Goal: Task Accomplishment & Management: Complete application form

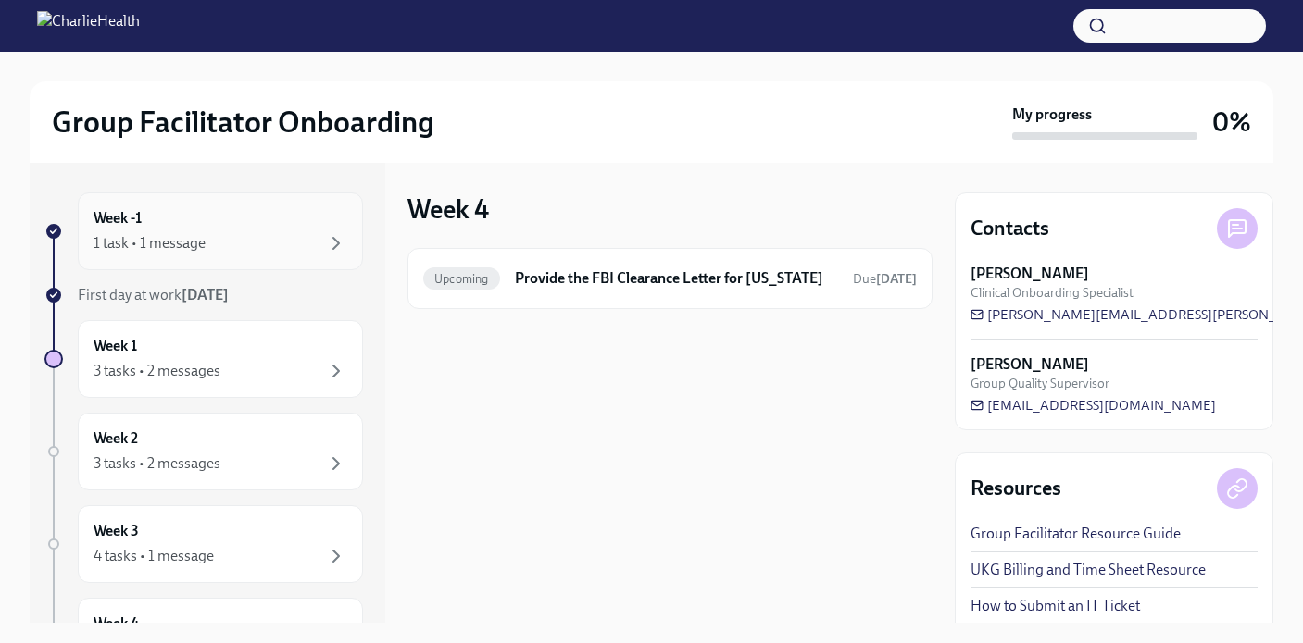
click at [211, 236] on div "1 task • 1 message" at bounding box center [221, 243] width 254 height 22
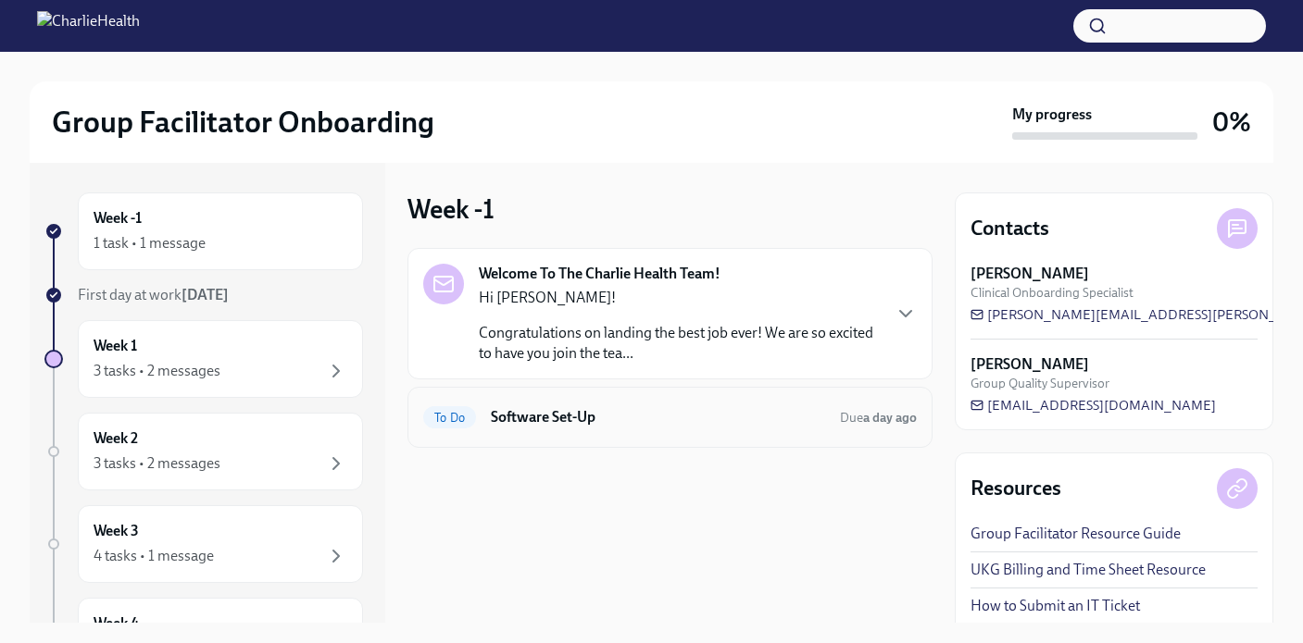
click at [588, 429] on div "To Do Software Set-Up Due a day ago" at bounding box center [669, 418] width 493 height 30
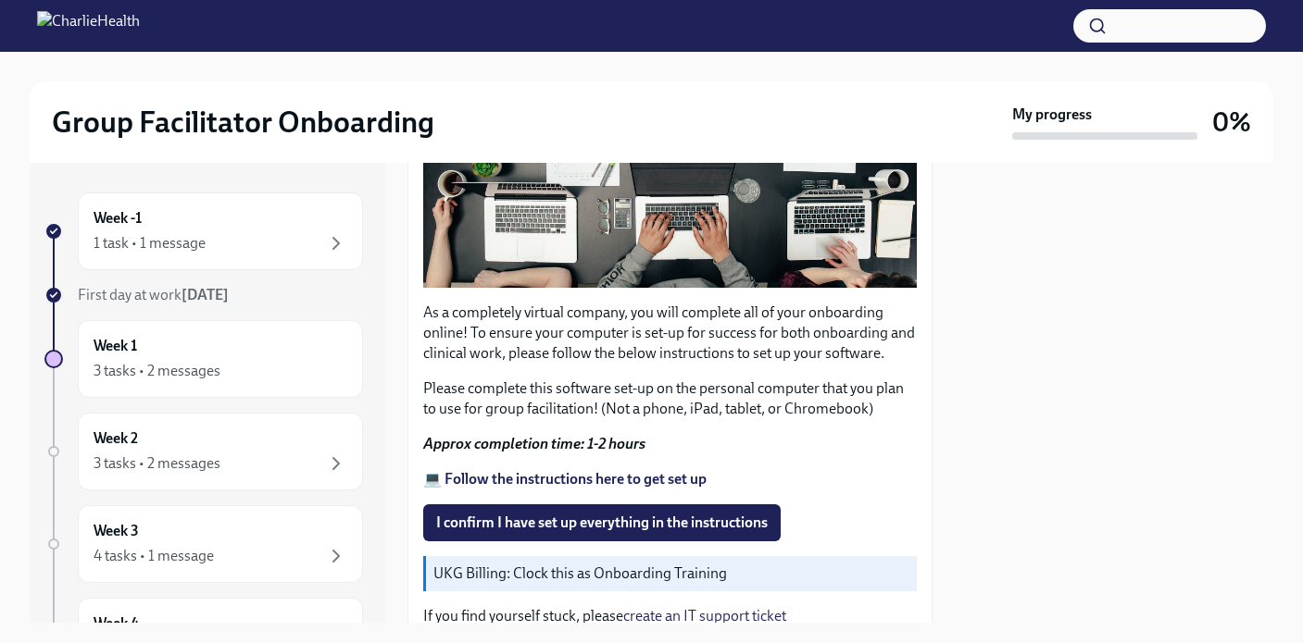
scroll to position [455, 0]
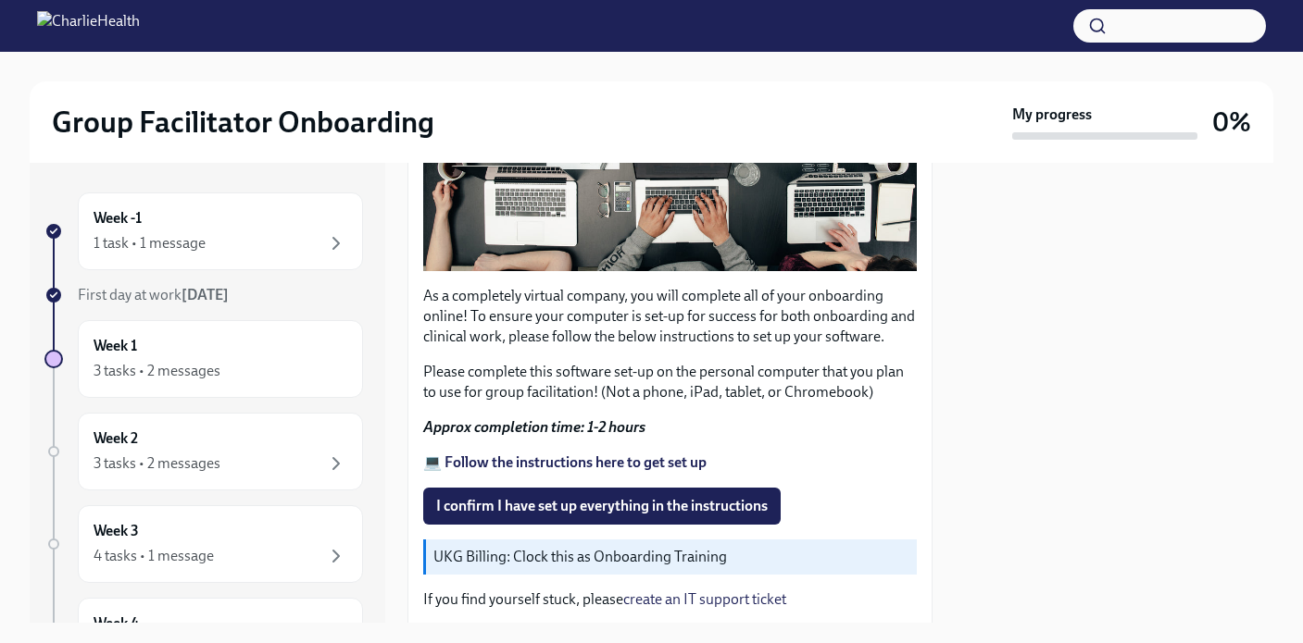
click at [523, 465] on strong "💻 Follow the instructions here to get set up" at bounding box center [564, 463] width 283 height 18
click at [637, 509] on span "I confirm I have set up everything in the instructions" at bounding box center [601, 506] width 331 height 19
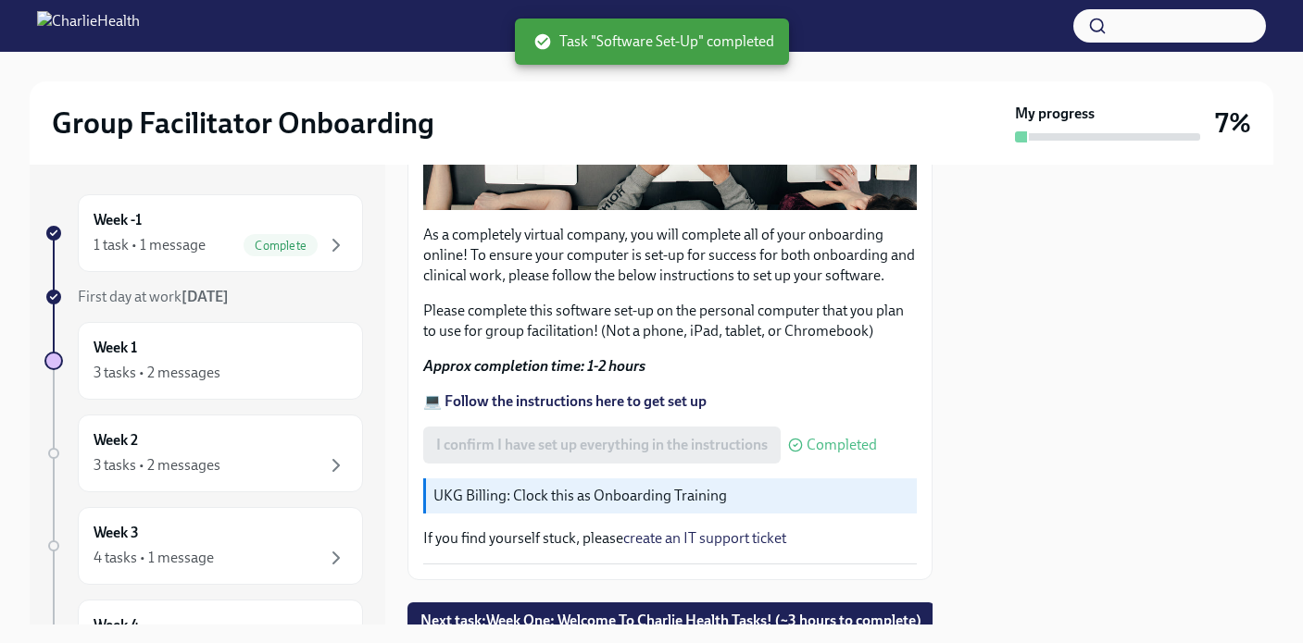
scroll to position [592, 0]
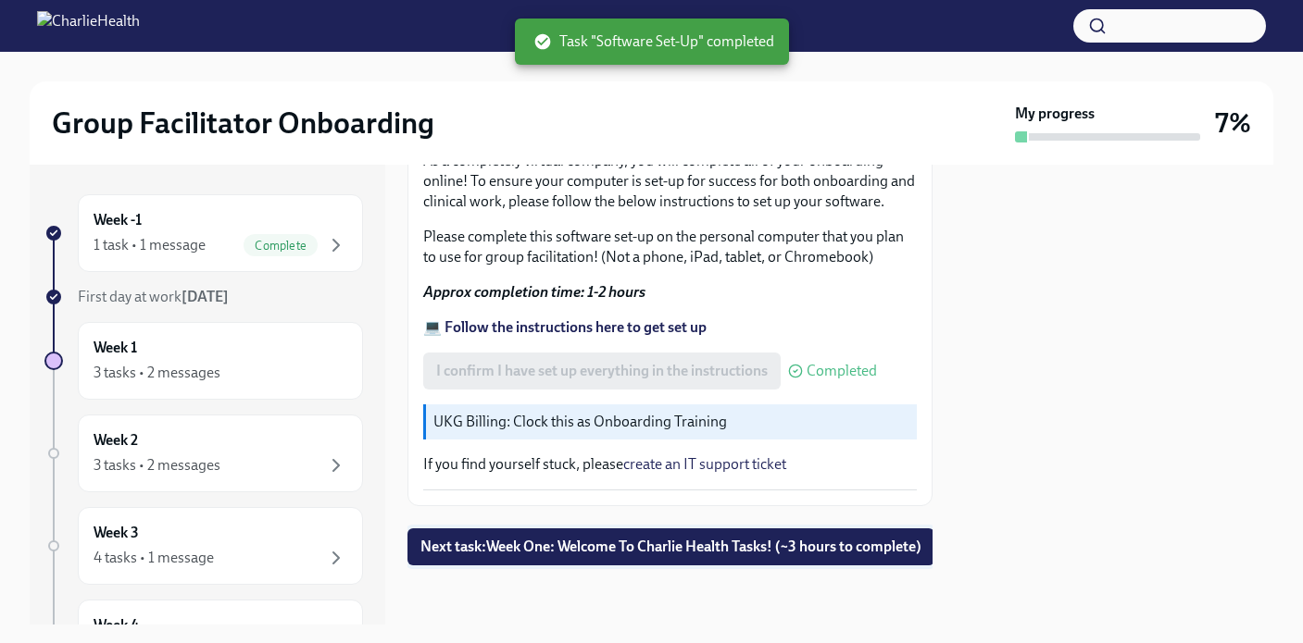
click at [644, 552] on span "Next task : Week One: Welcome To Charlie Health Tasks! (~3 hours to complete)" at bounding box center [670, 547] width 501 height 19
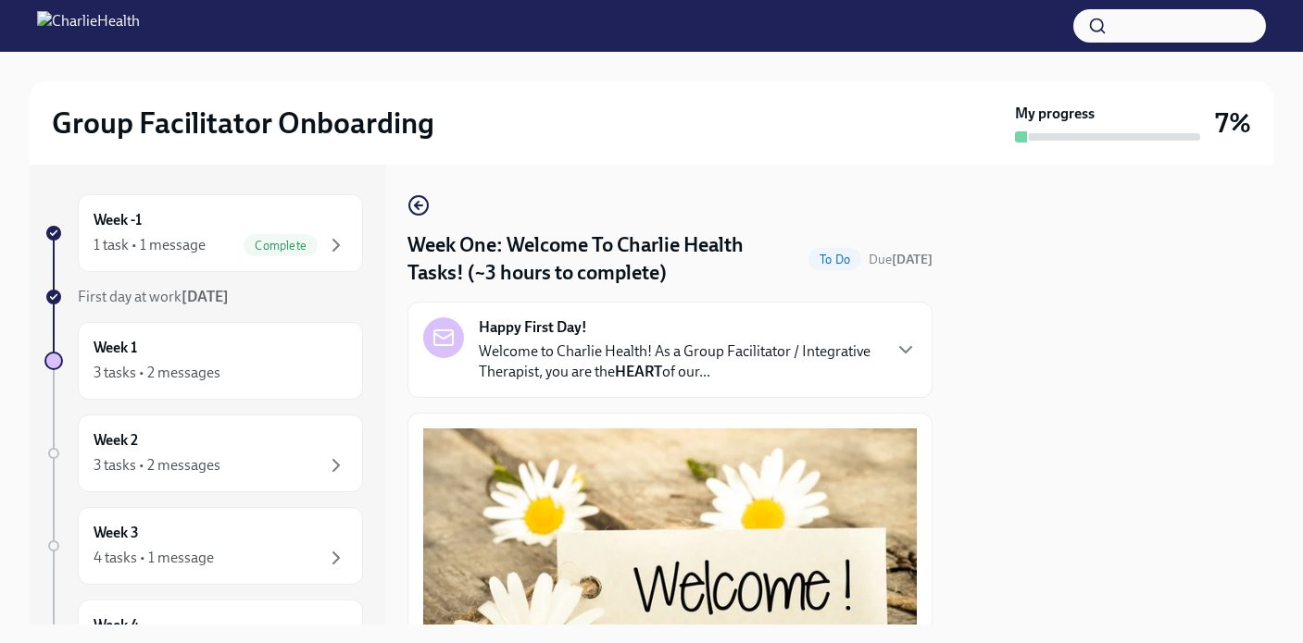
scroll to position [6, 0]
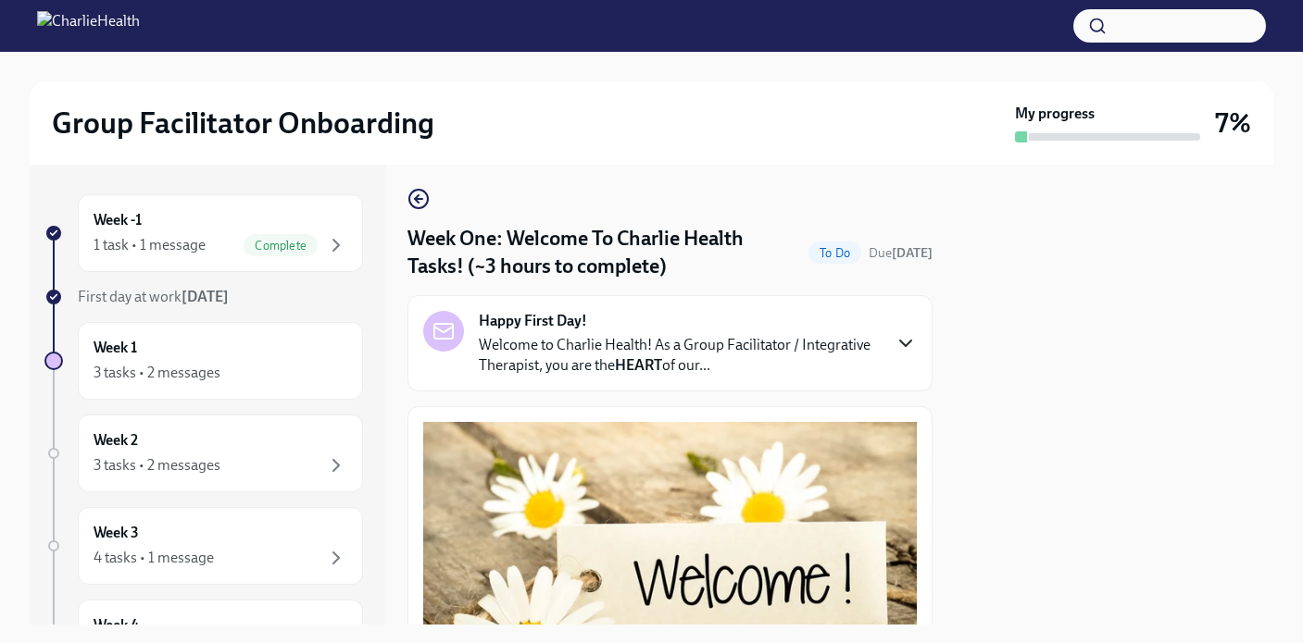
click at [904, 344] on icon "button" at bounding box center [905, 343] width 22 height 22
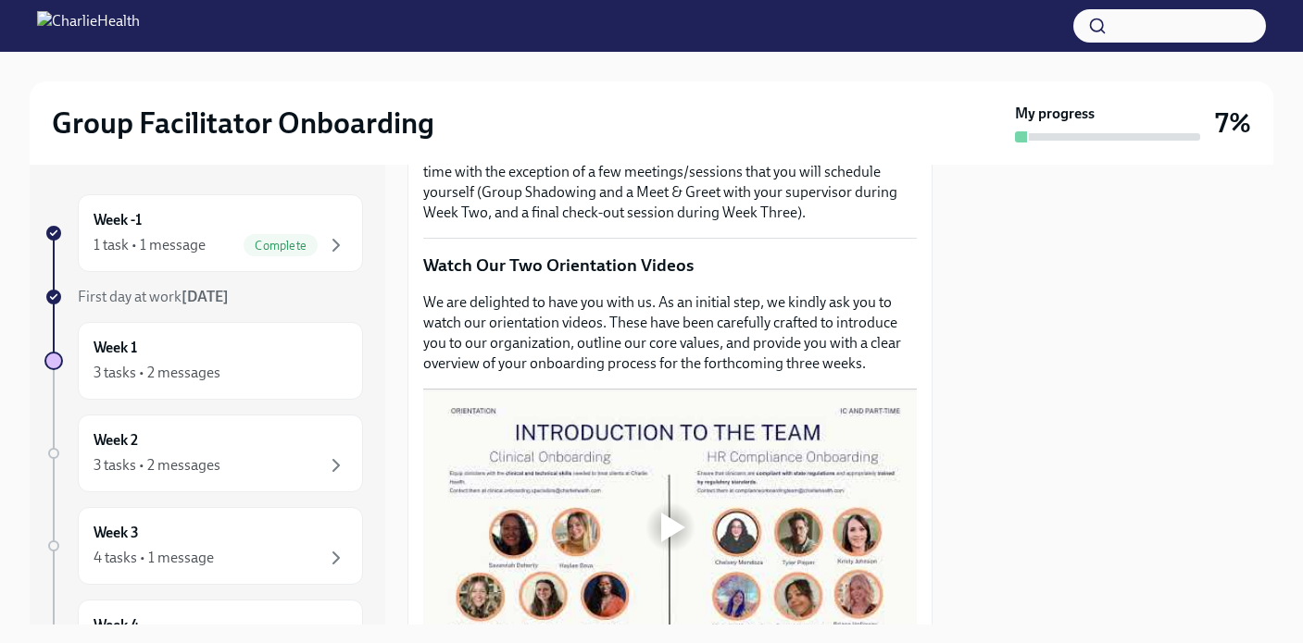
scroll to position [1378, 0]
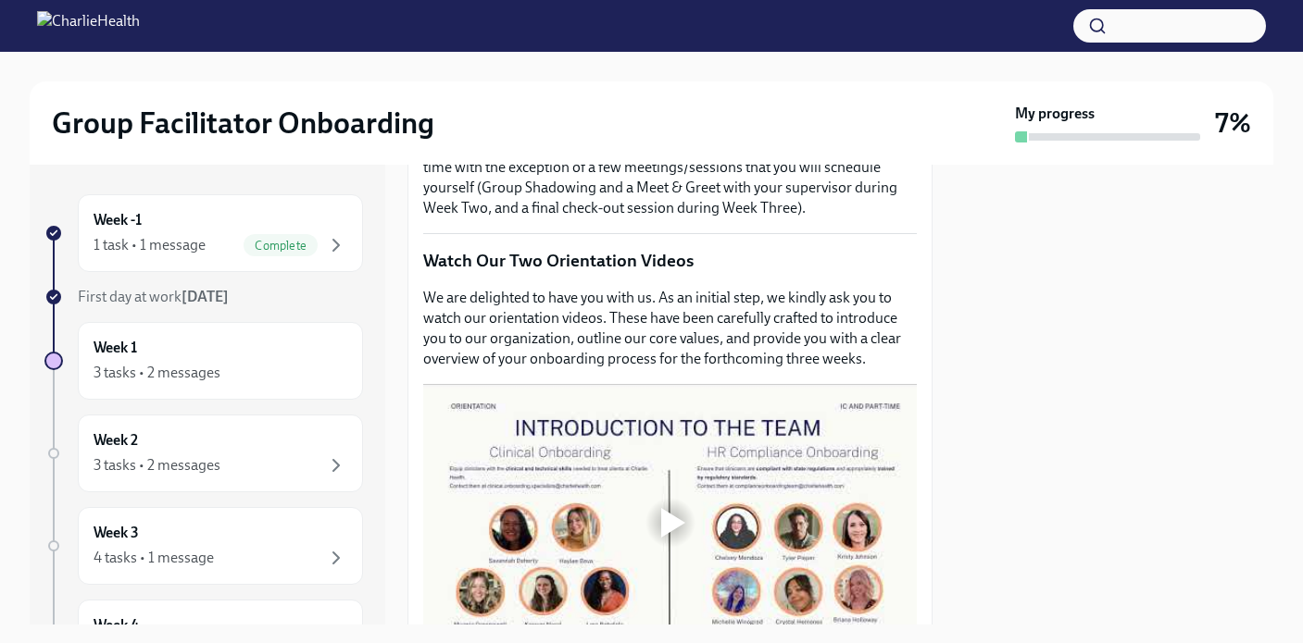
click at [523, 100] on strong "THIS" at bounding box center [529, 91] width 31 height 18
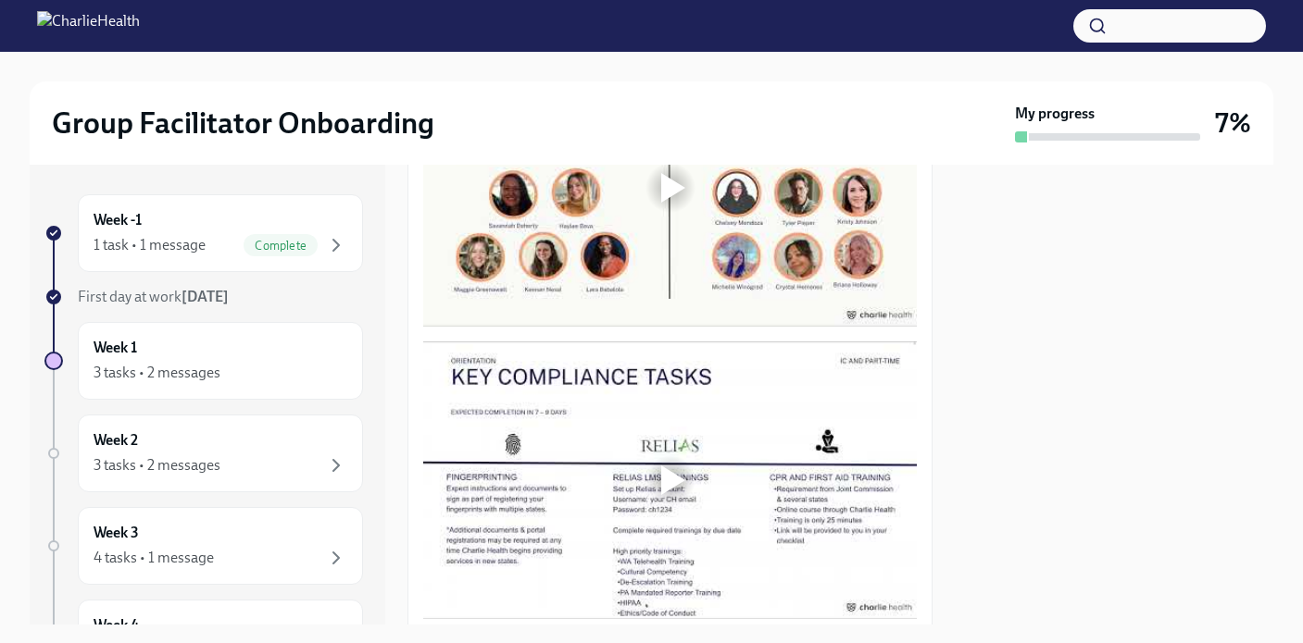
scroll to position [1710, 0]
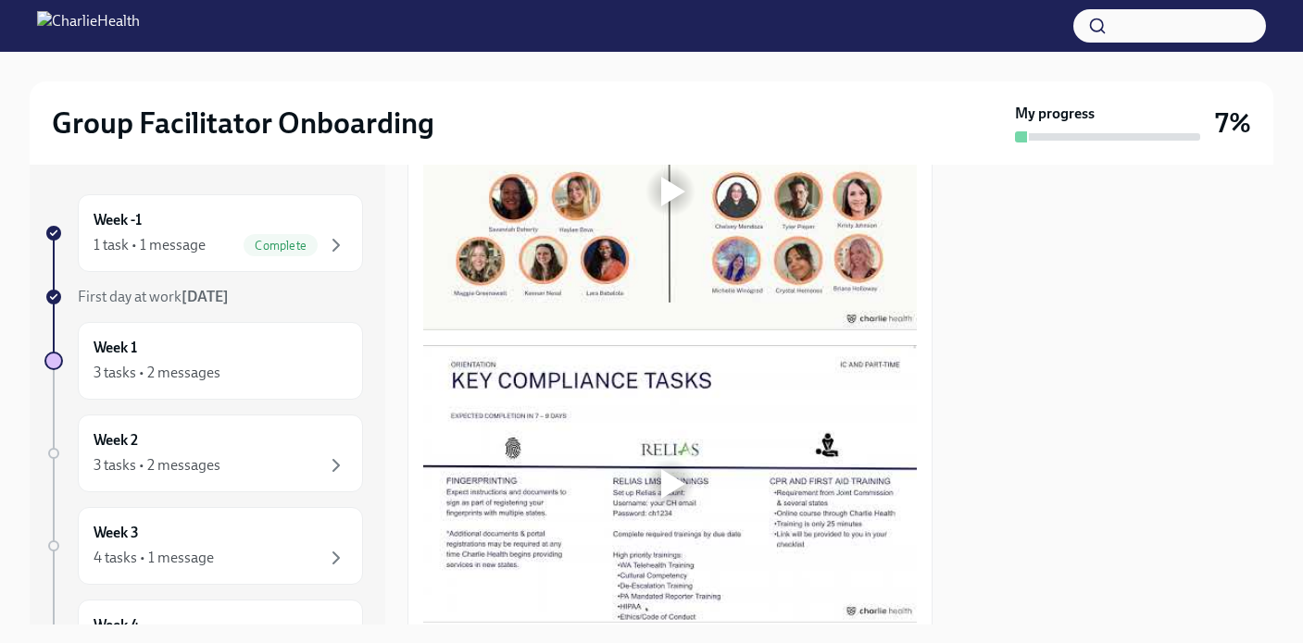
click at [667, 331] on div at bounding box center [669, 192] width 493 height 278
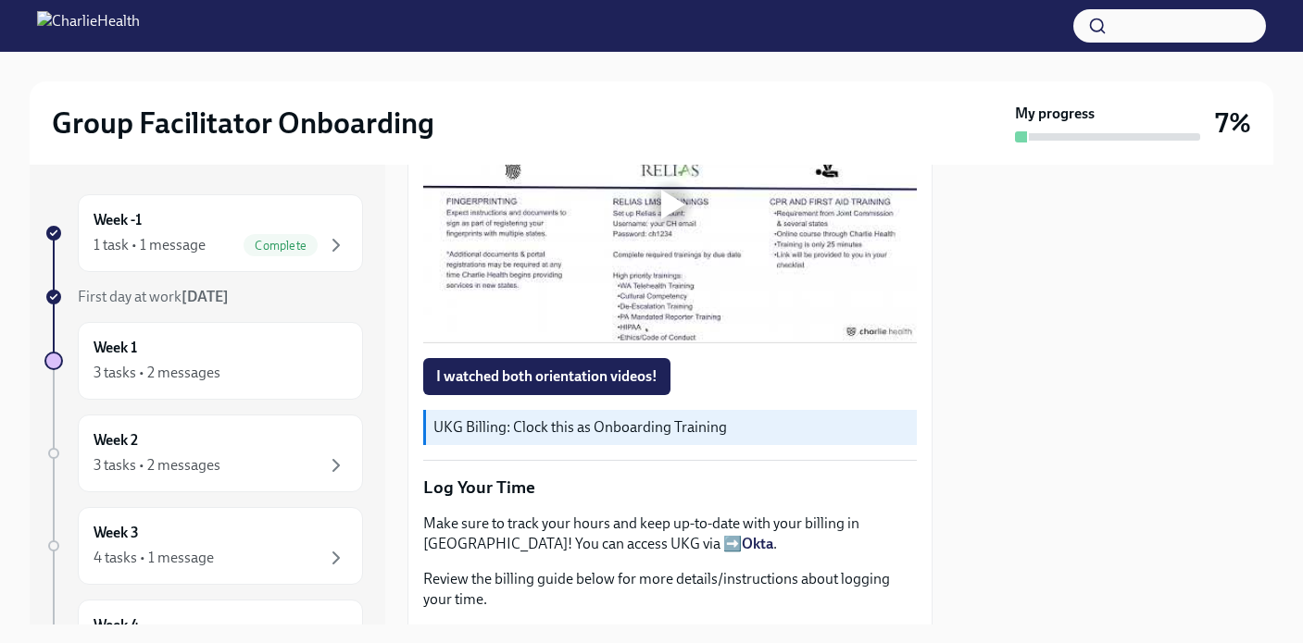
scroll to position [2064, 0]
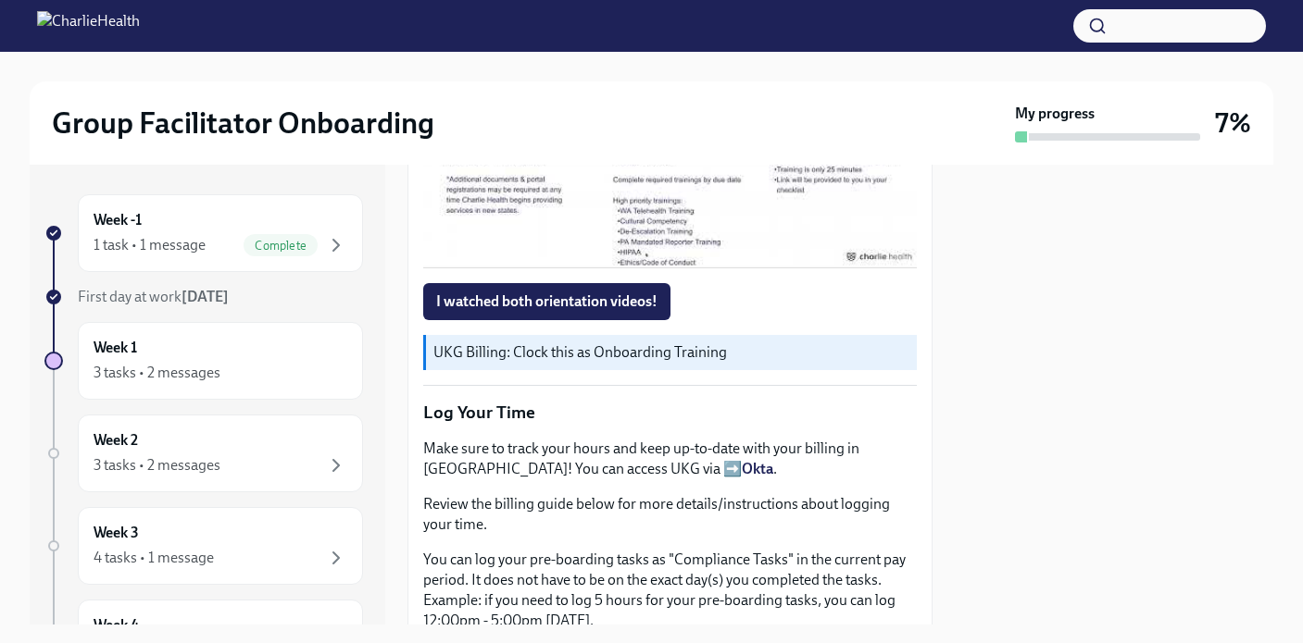
click at [636, 268] on div at bounding box center [669, 130] width 493 height 278
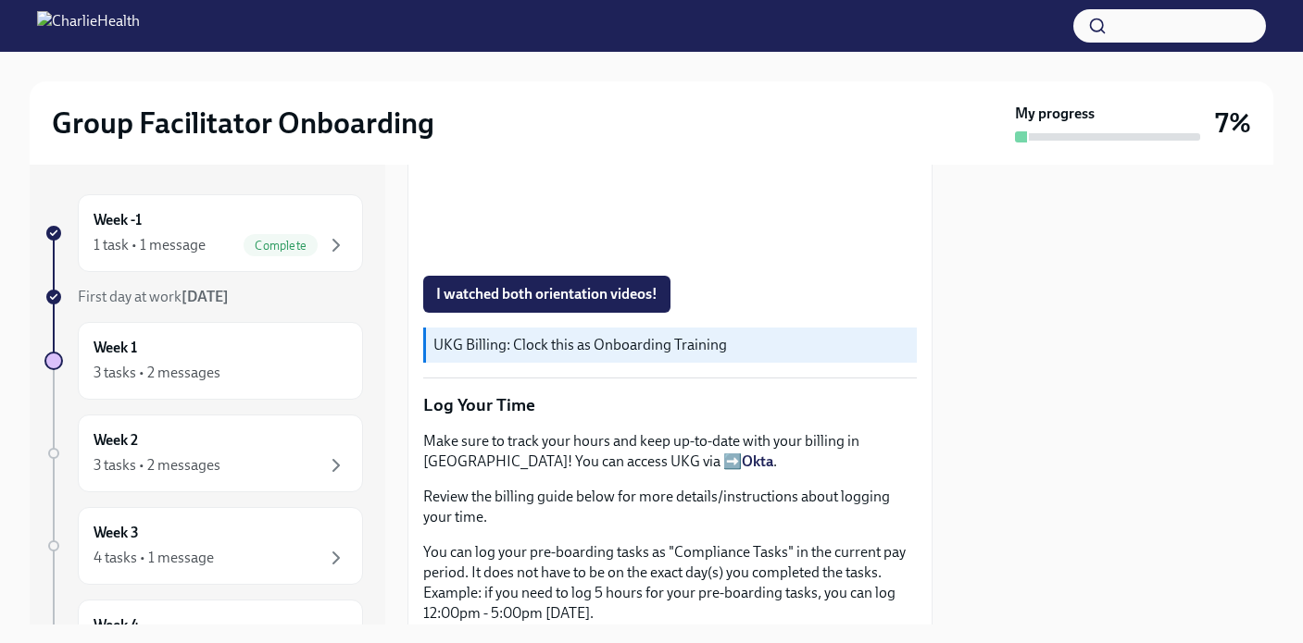
scroll to position [2044, 0]
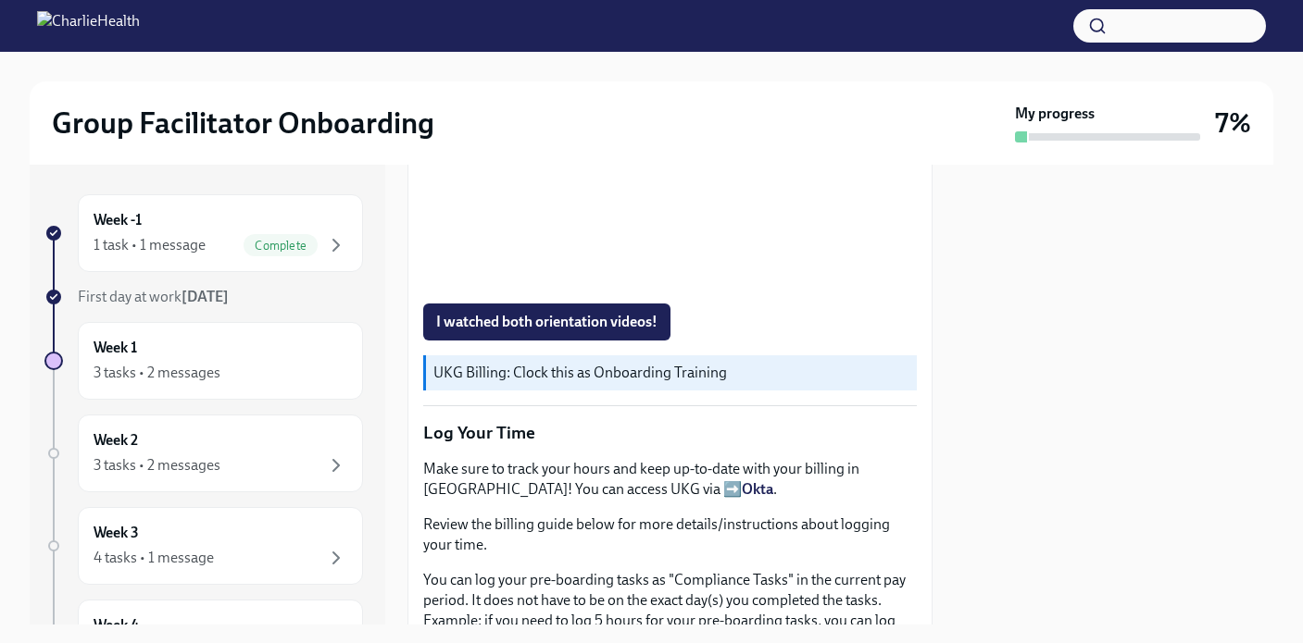
click at [929, 373] on div "Welcome aboard! This first set of tasks will get you set up for onboarding succ…" at bounding box center [669, 295] width 525 height 2525
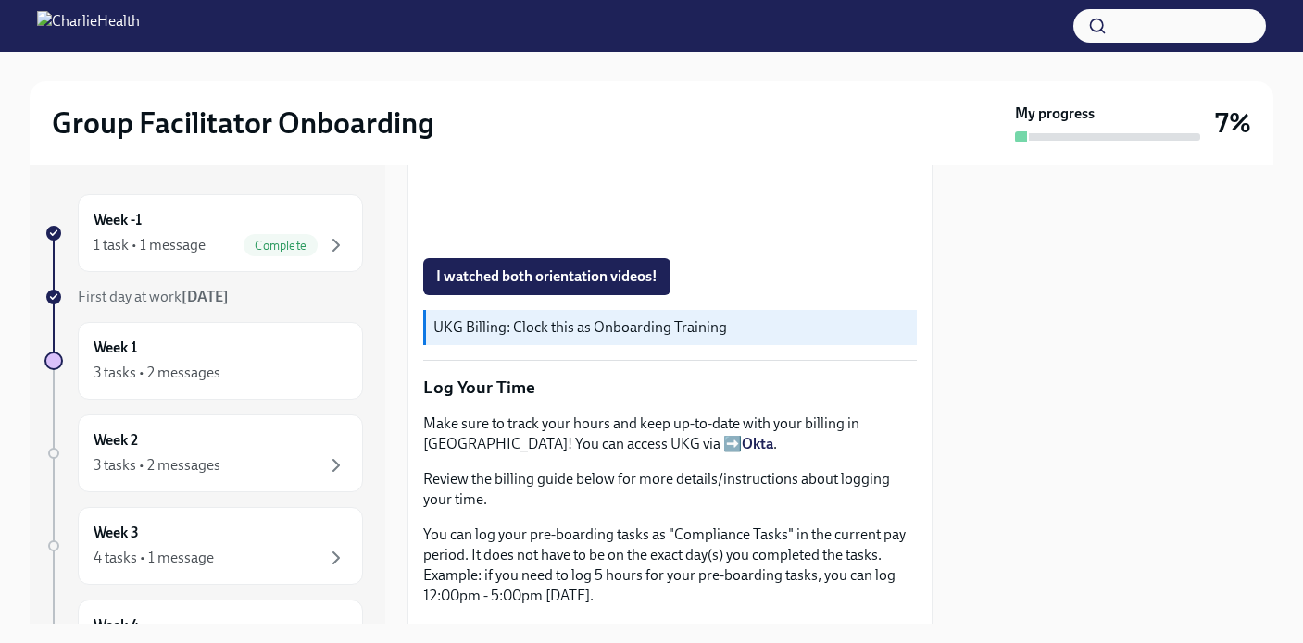
scroll to position [2060, 0]
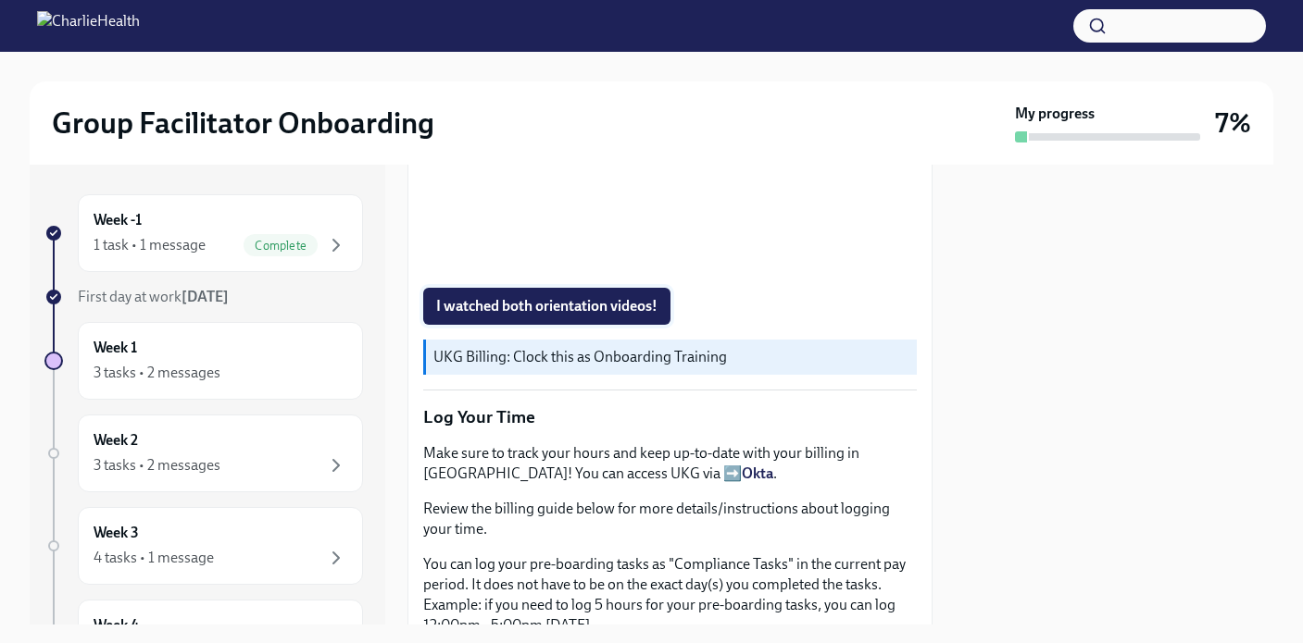
click at [599, 316] on span "I watched both orientation videos!" at bounding box center [546, 306] width 221 height 19
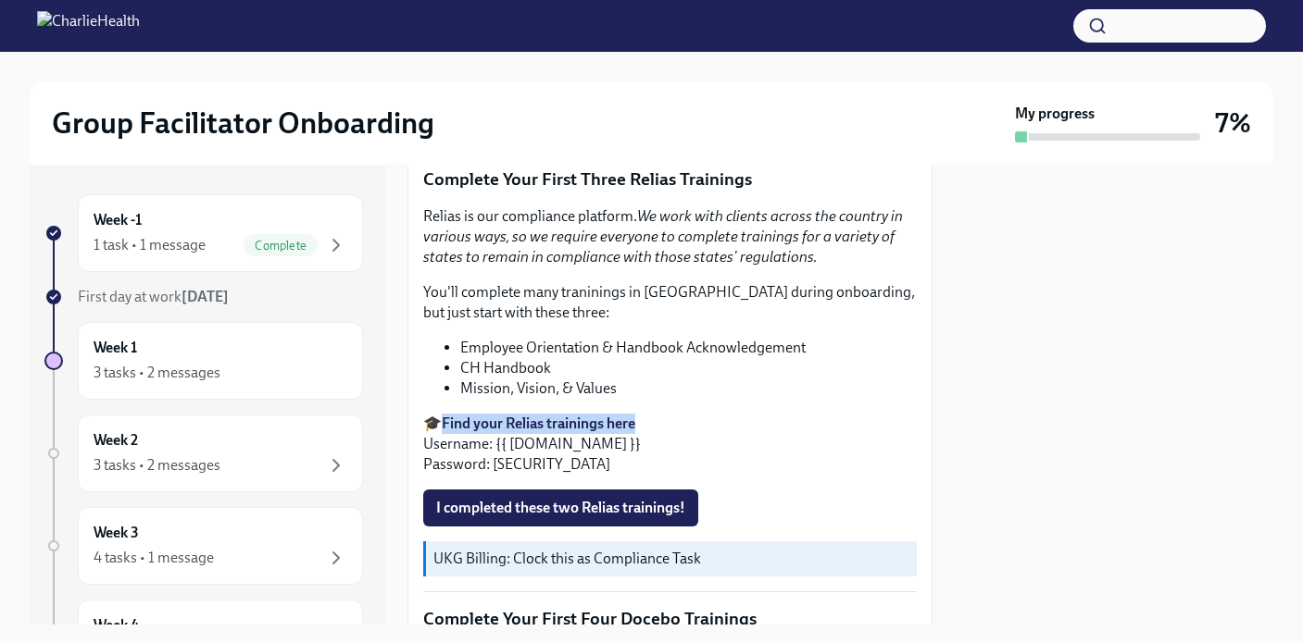
scroll to position [2613, 0]
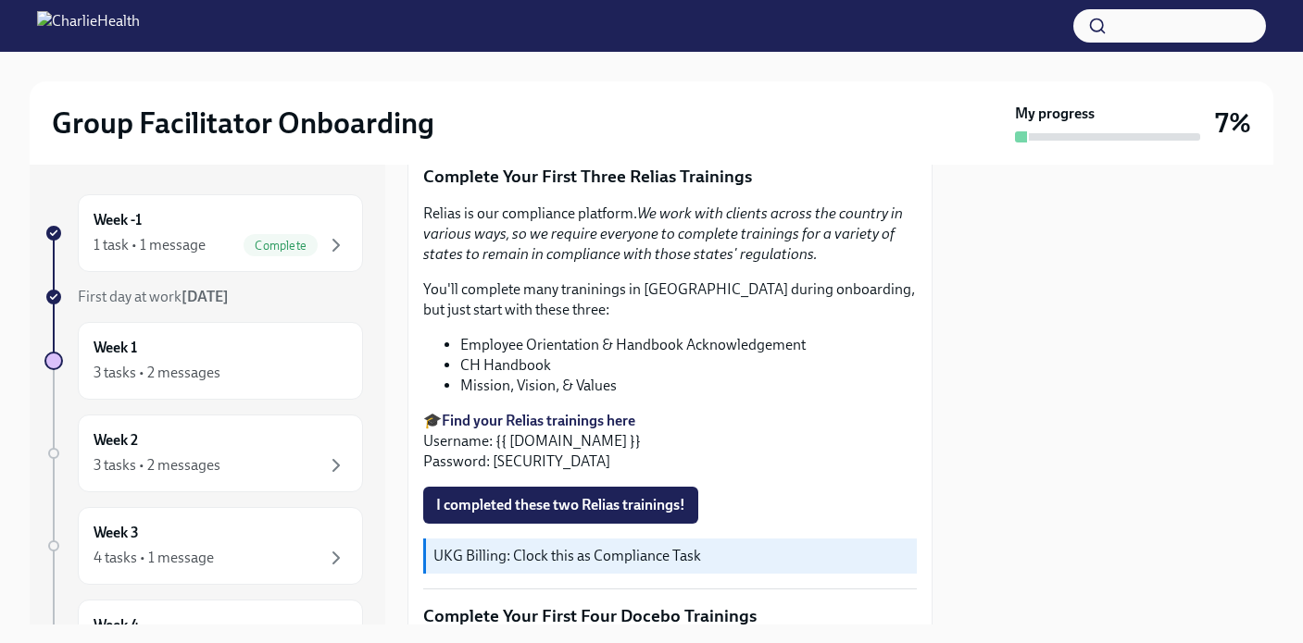
click at [522, 376] on li "CH Handbook" at bounding box center [688, 366] width 456 height 20
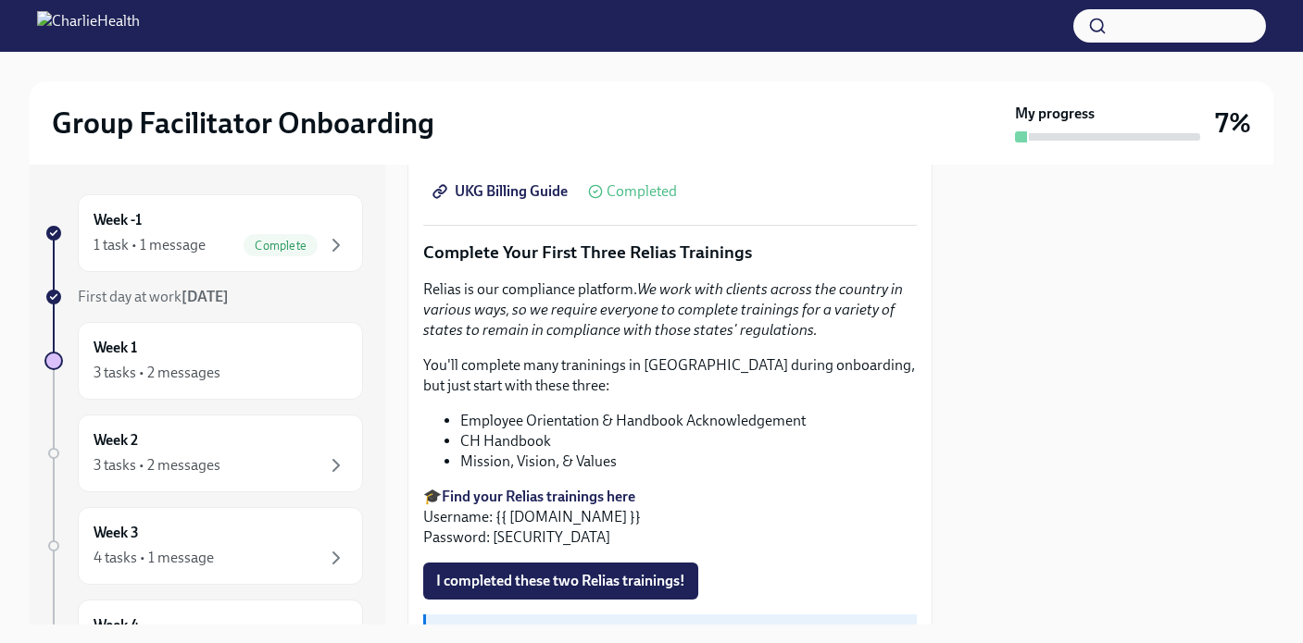
scroll to position [2532, 0]
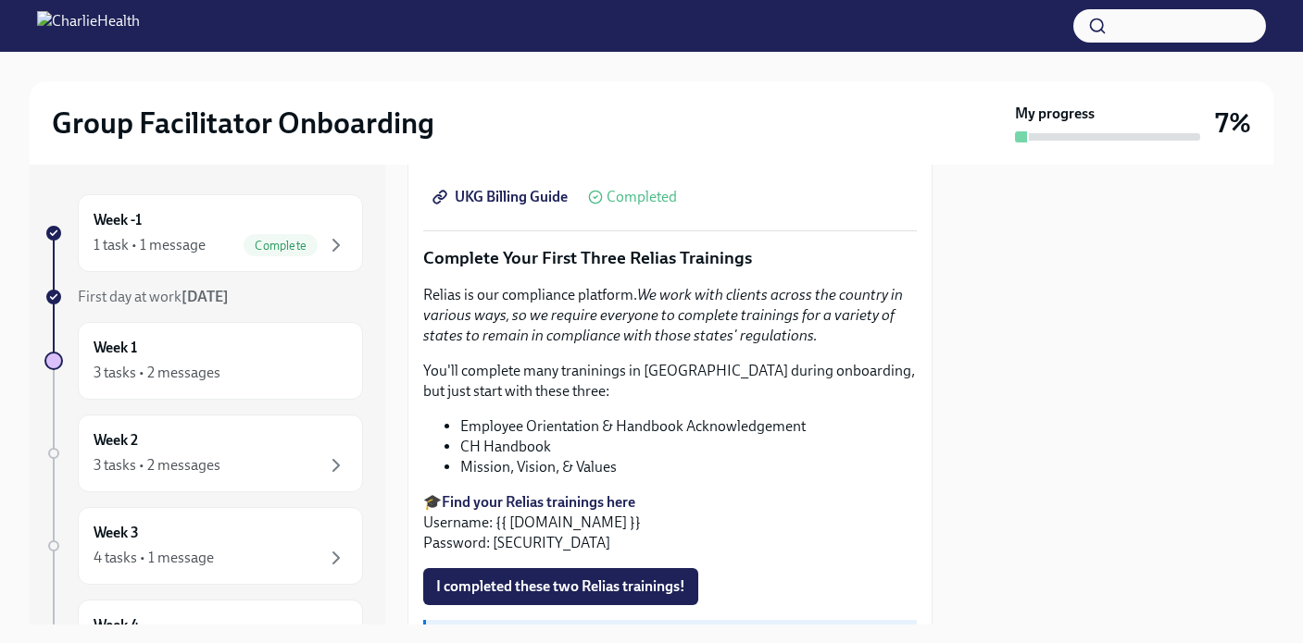
click at [515, 206] on span "UKG Billing Guide" at bounding box center [501, 197] width 131 height 19
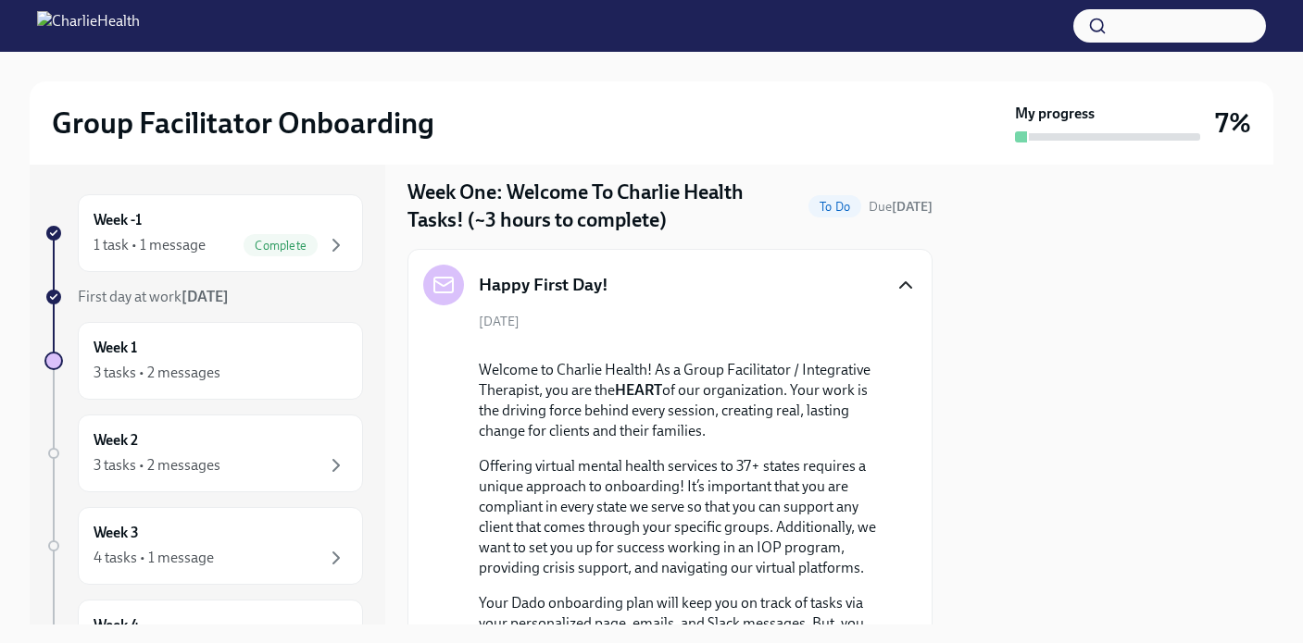
scroll to position [0, 0]
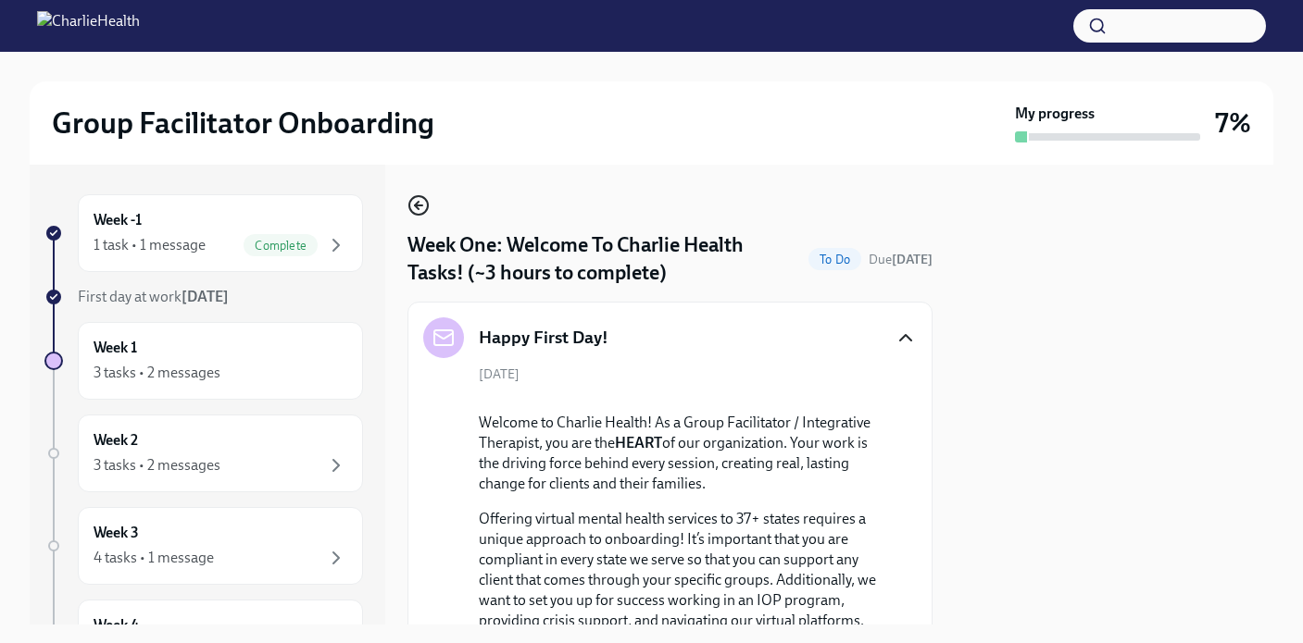
click at [421, 204] on icon "button" at bounding box center [418, 205] width 22 height 22
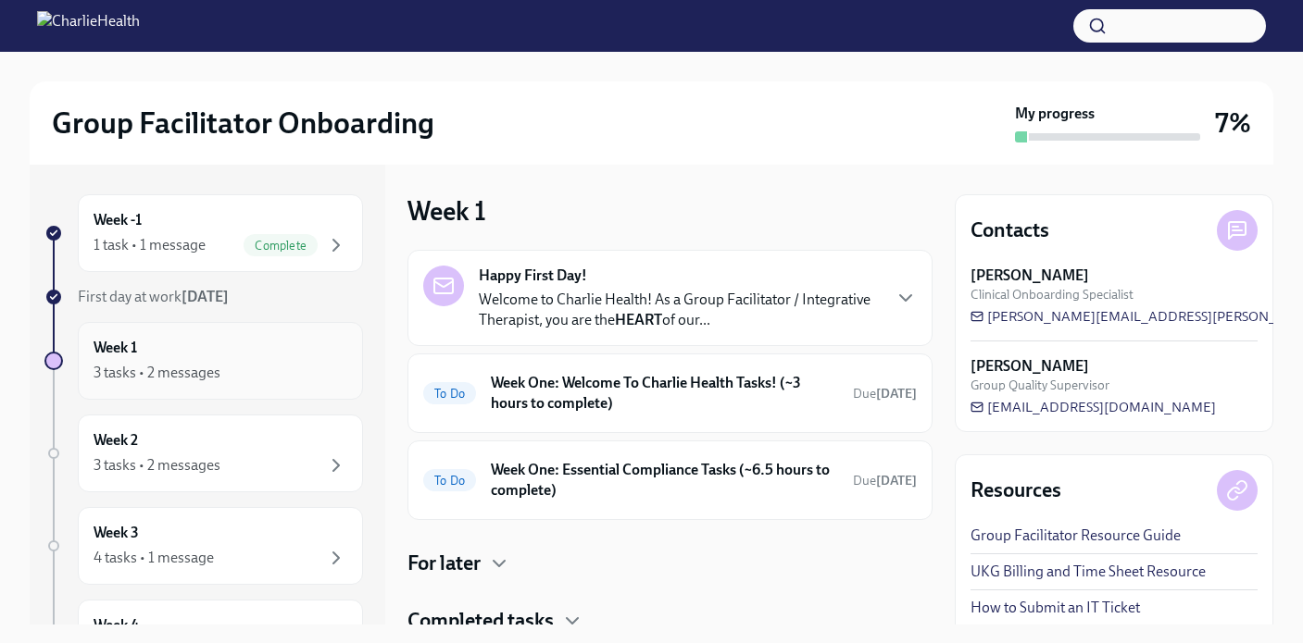
click at [308, 390] on div "Week 1 3 tasks • 2 messages" at bounding box center [220, 361] width 285 height 78
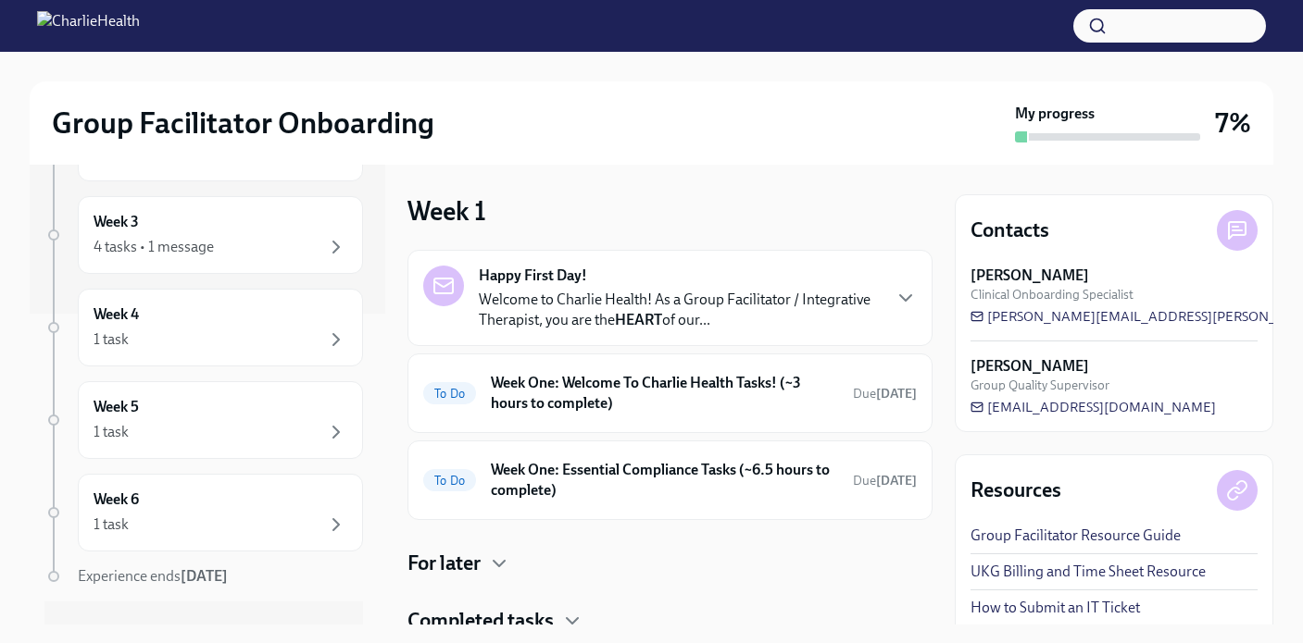
scroll to position [347, 0]
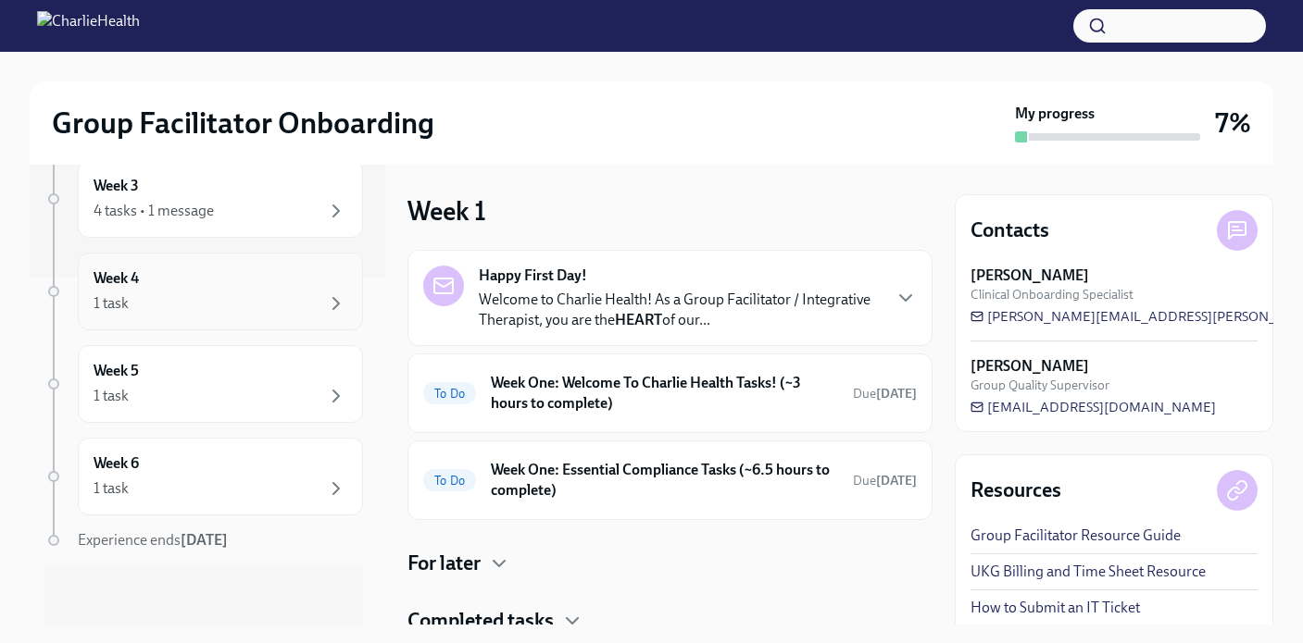
click at [284, 304] on div "1 task" at bounding box center [221, 304] width 254 height 22
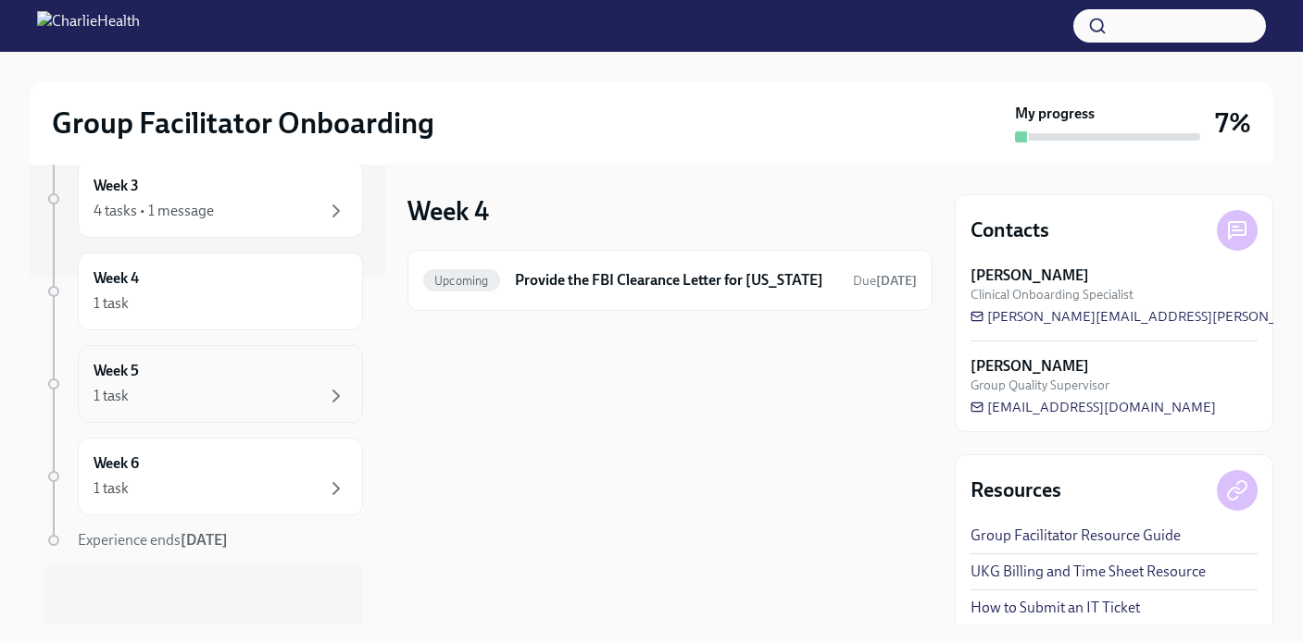
click at [292, 351] on div "Week 5 1 task" at bounding box center [220, 384] width 285 height 78
click at [298, 455] on div "Week 6 1 task" at bounding box center [221, 477] width 254 height 46
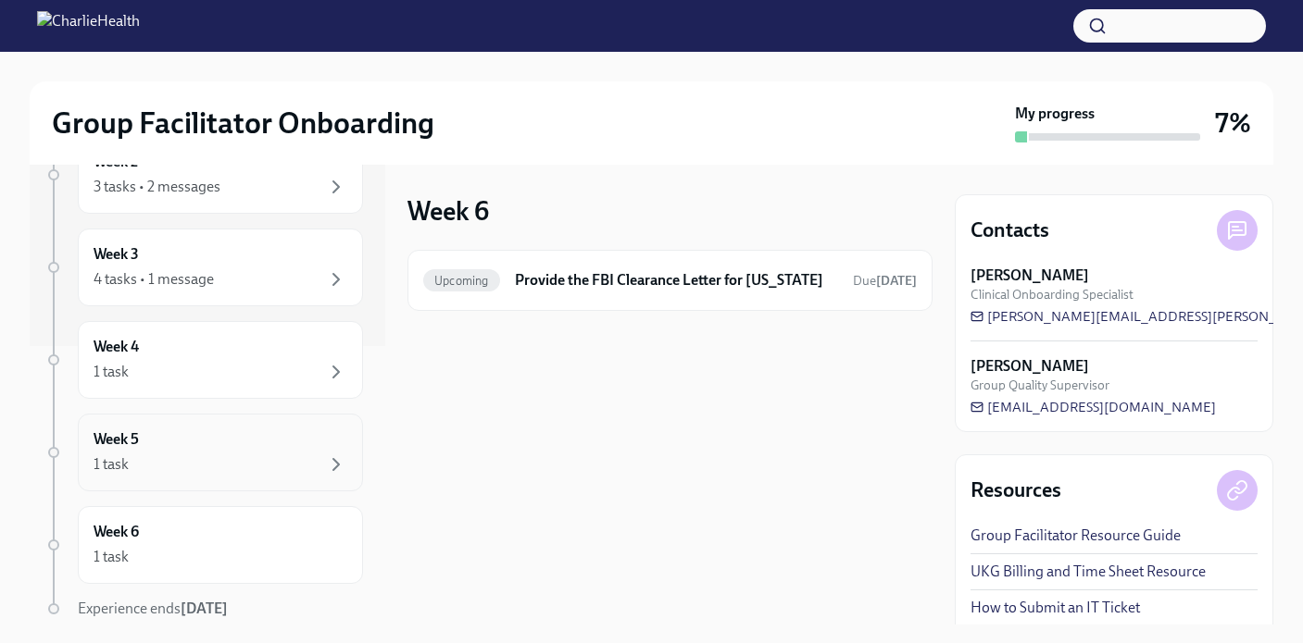
scroll to position [252, 0]
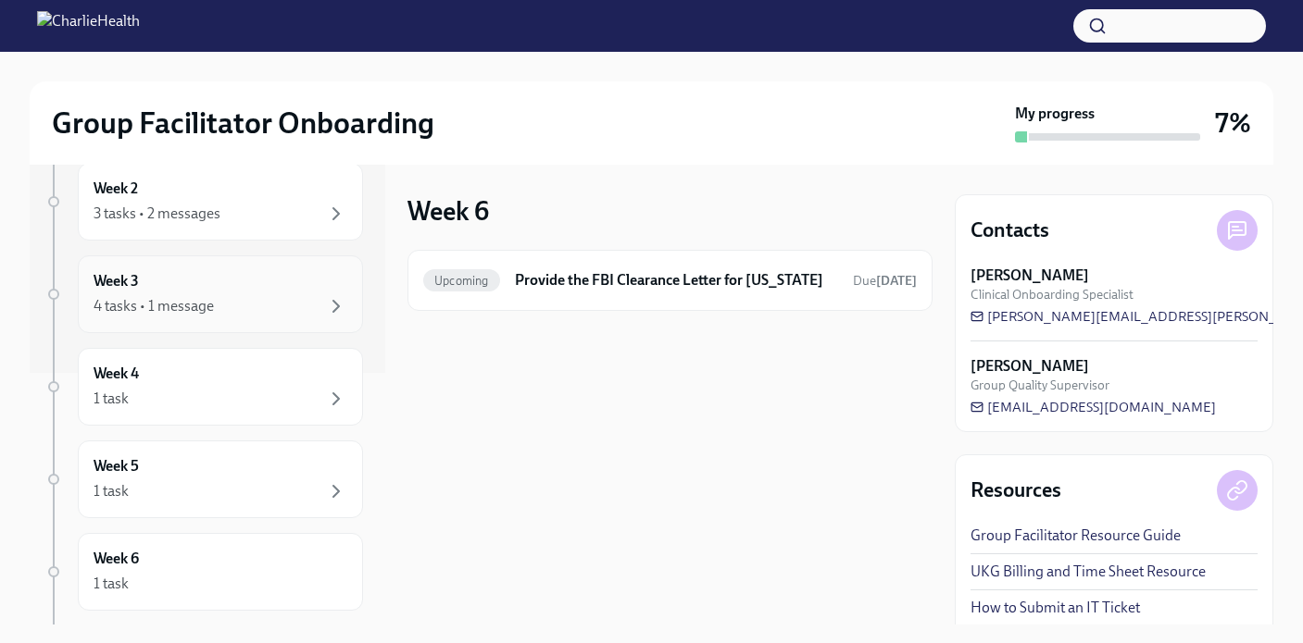
click at [266, 314] on div "4 tasks • 1 message" at bounding box center [221, 306] width 254 height 22
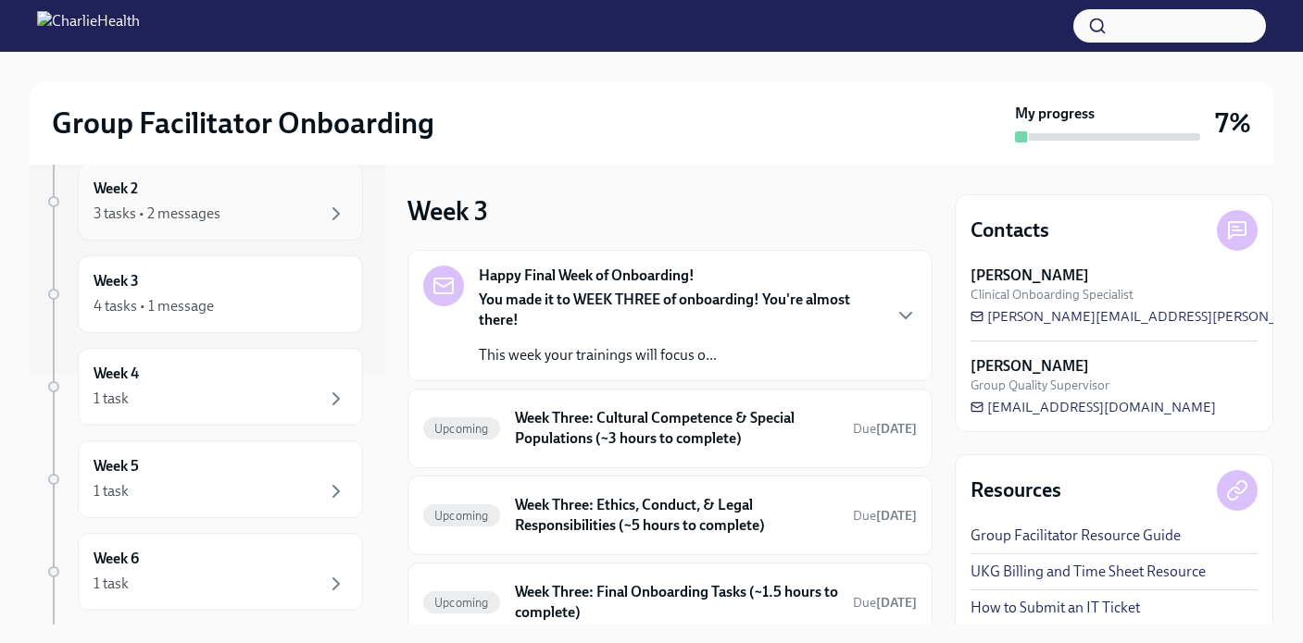
click at [258, 215] on div "3 tasks • 2 messages" at bounding box center [221, 214] width 254 height 22
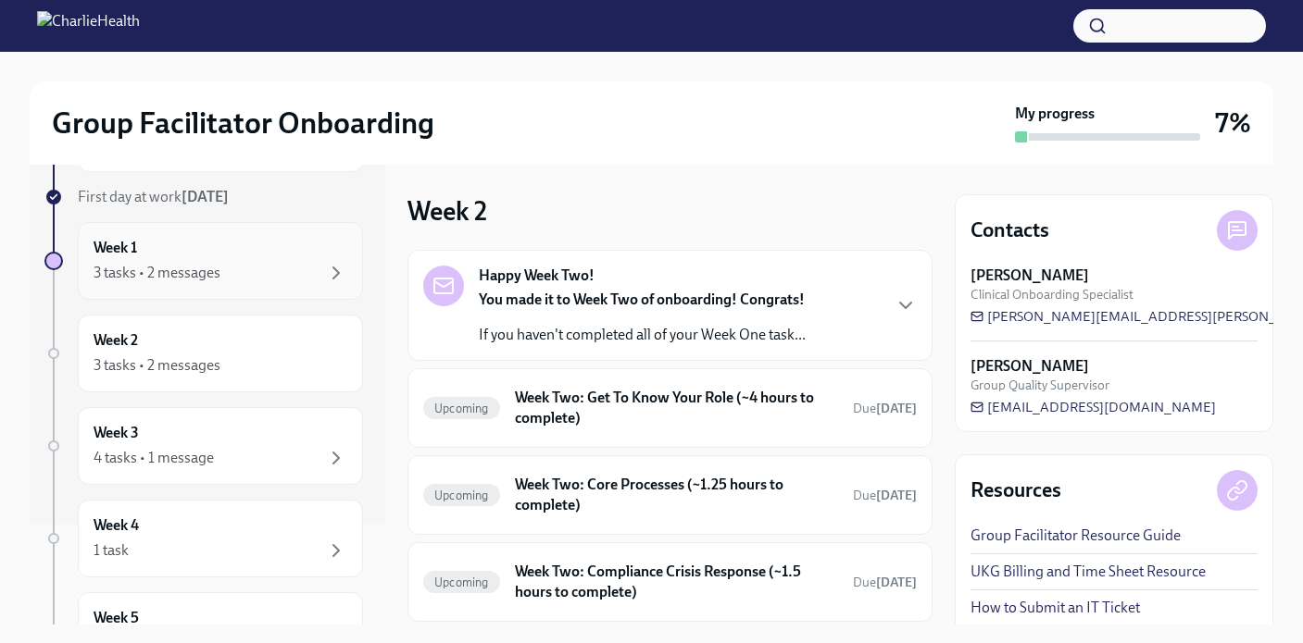
scroll to position [60, 0]
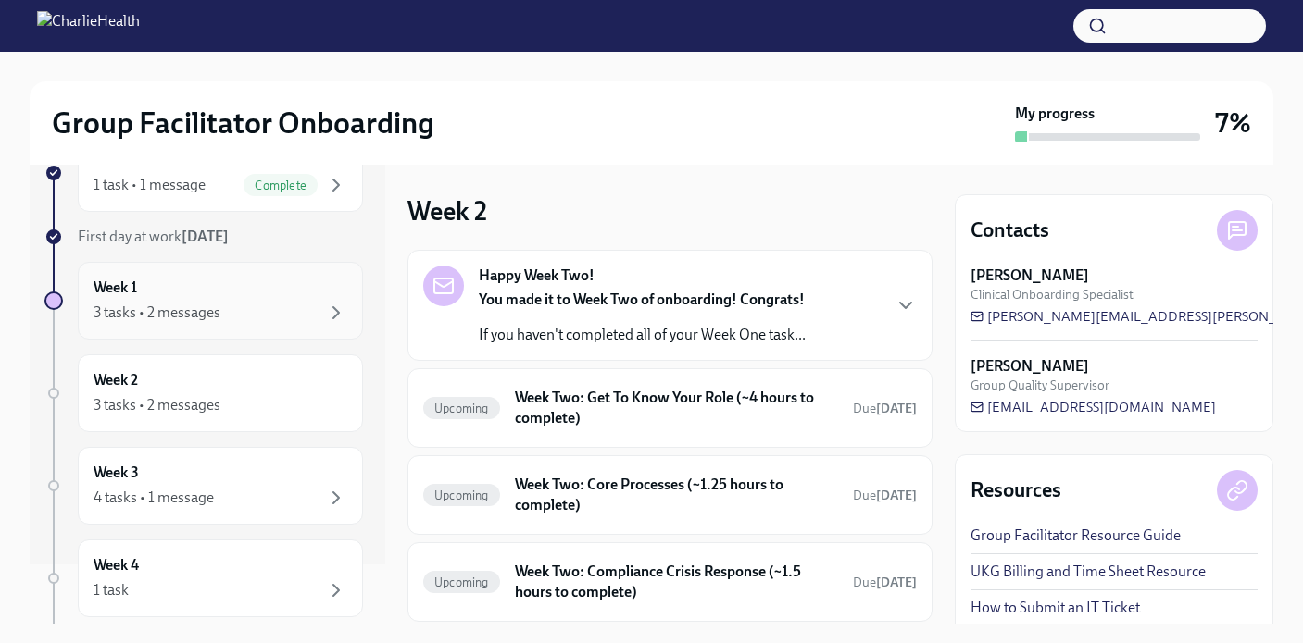
click at [241, 296] on div "Week 1 3 tasks • 2 messages" at bounding box center [221, 301] width 254 height 46
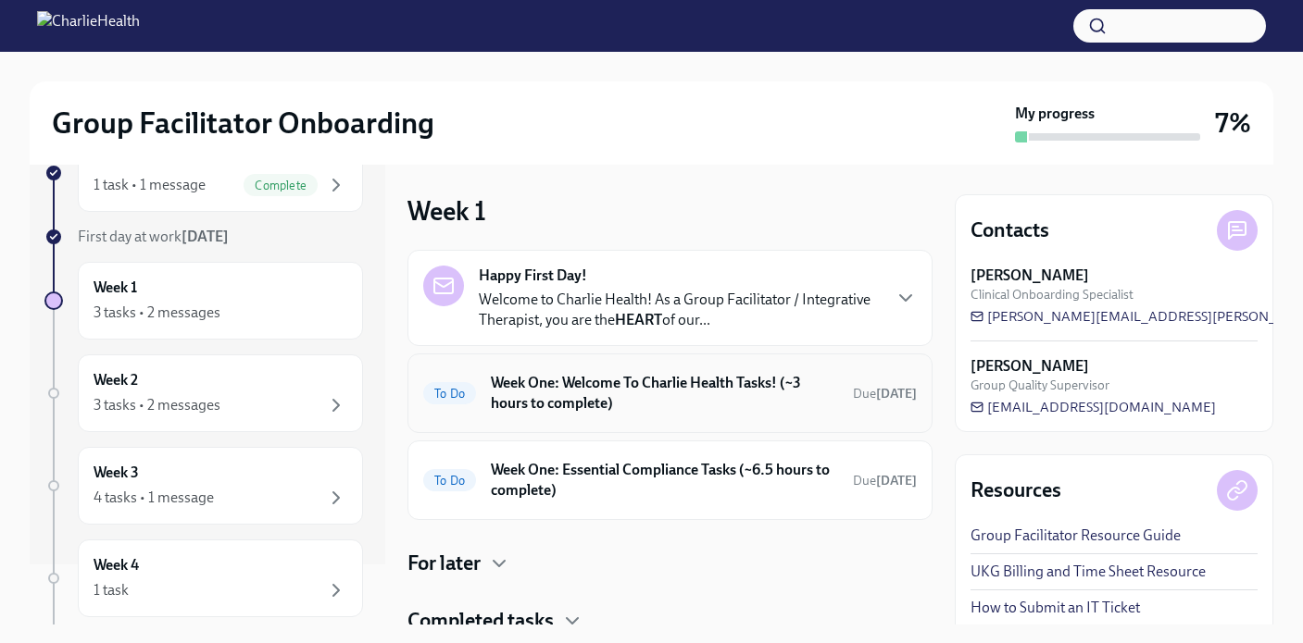
click at [797, 399] on h6 "Week One: Welcome To Charlie Health Tasks! (~3 hours to complete)" at bounding box center [664, 393] width 347 height 41
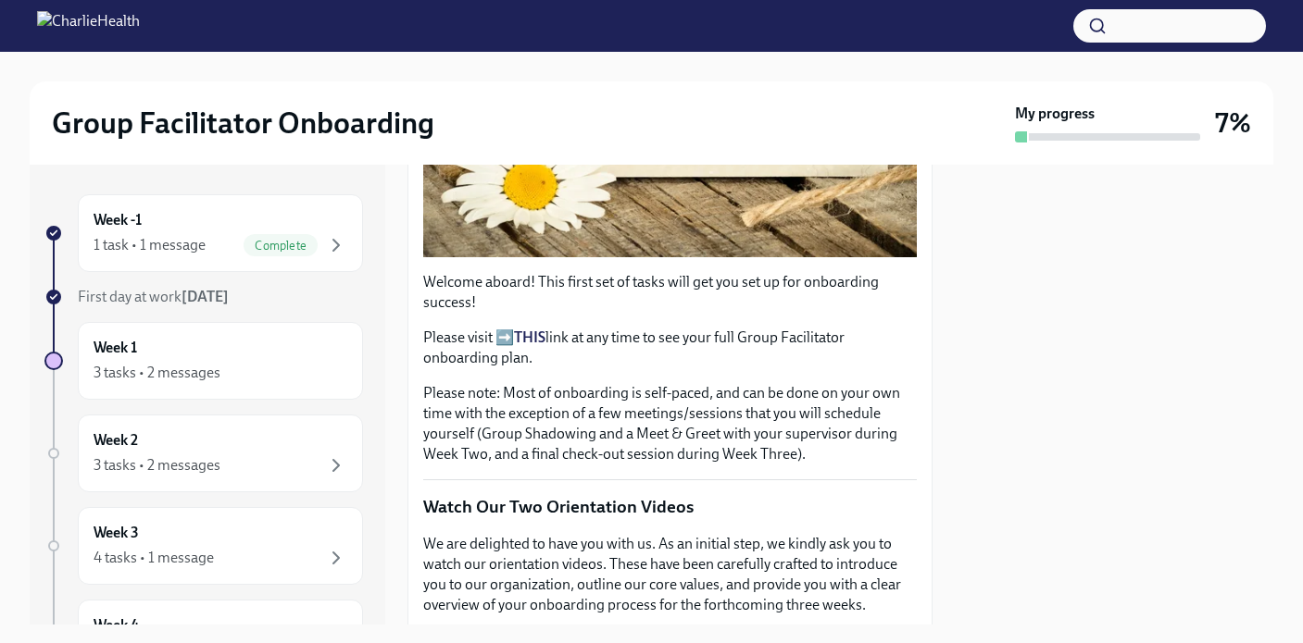
scroll to position [471, 0]
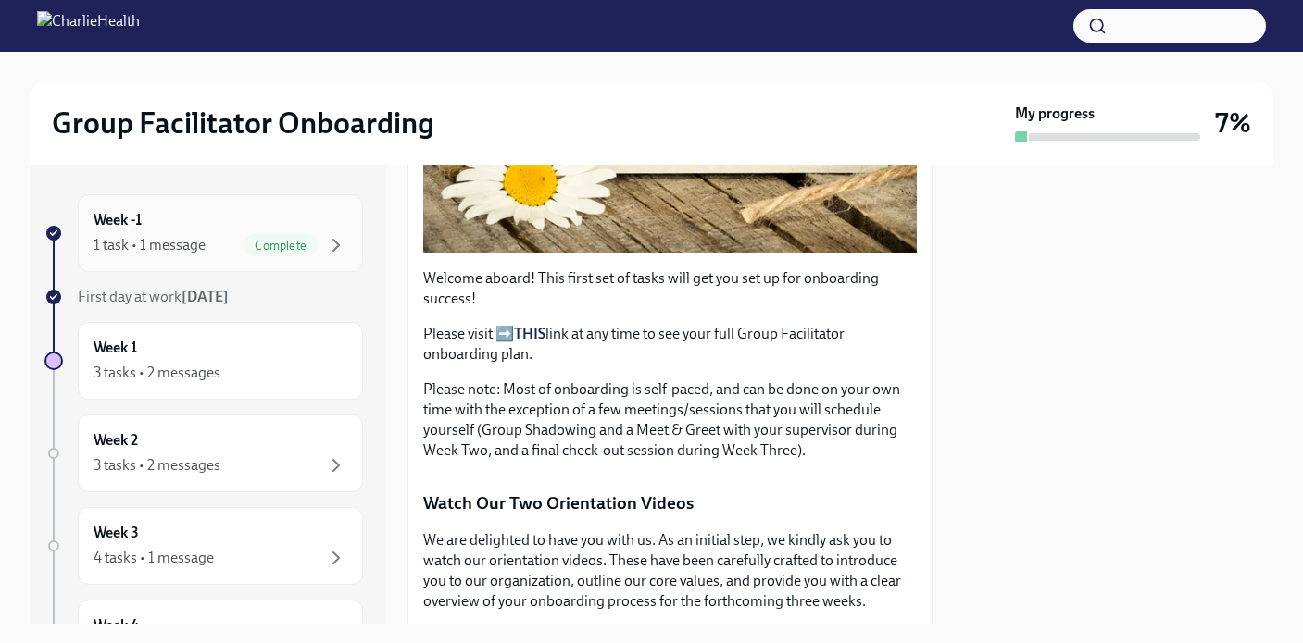
click at [283, 234] on div "Complete" at bounding box center [280, 245] width 74 height 22
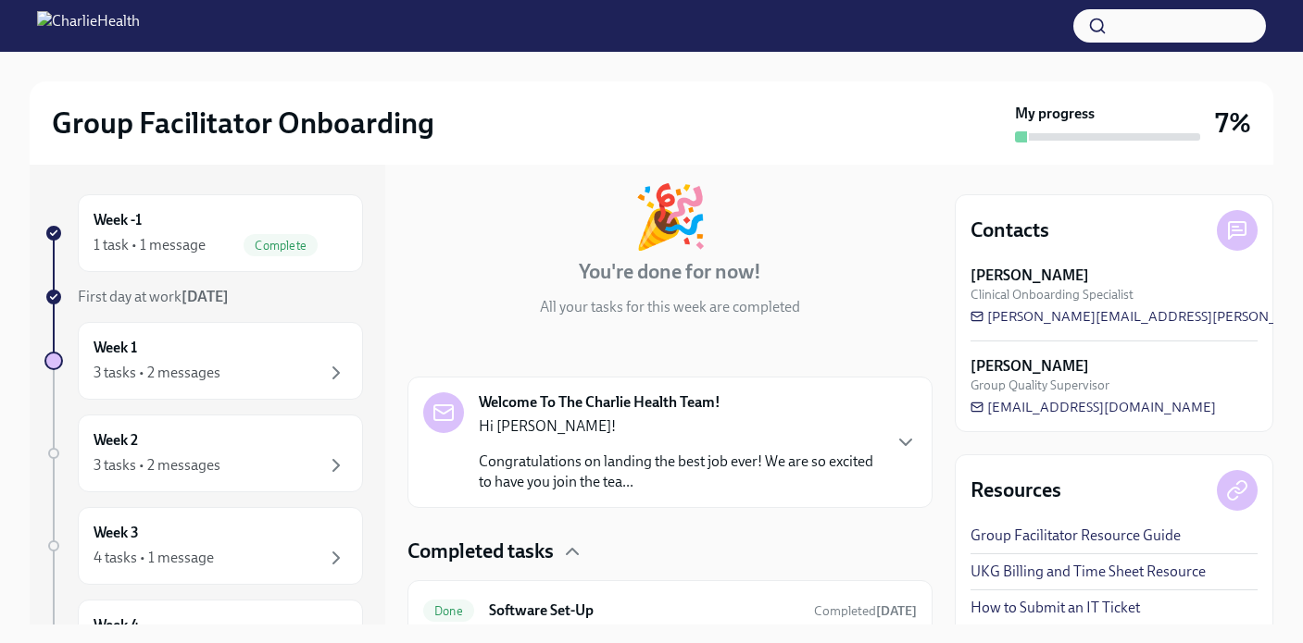
scroll to position [169, 0]
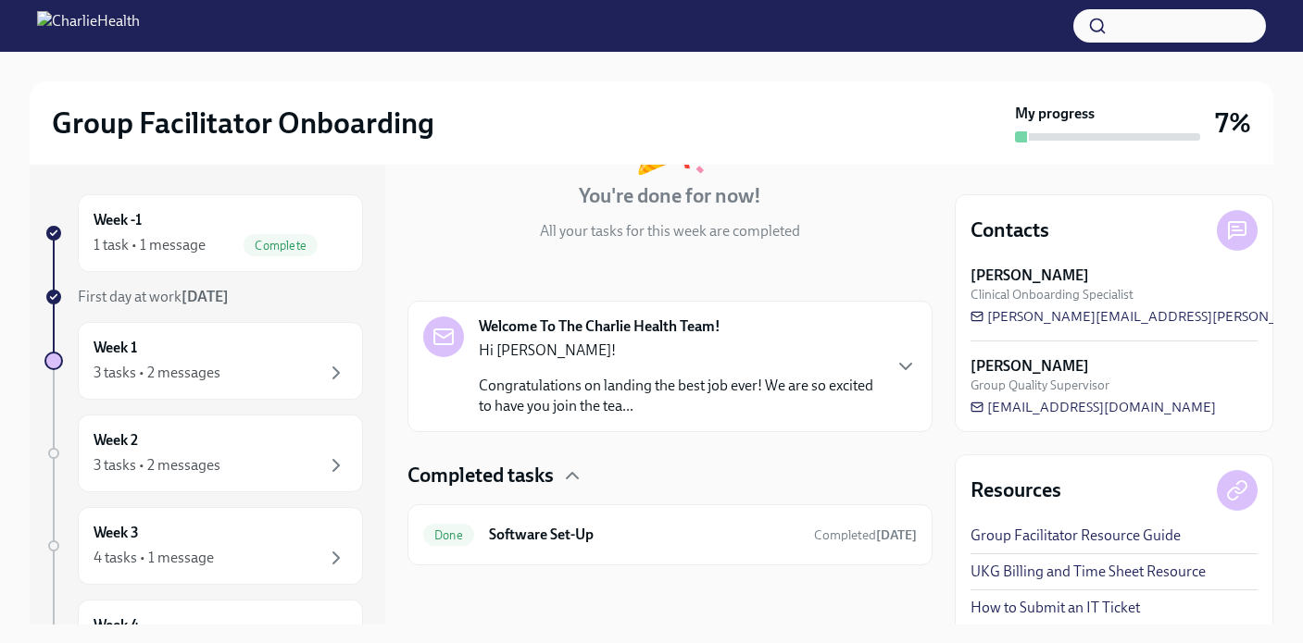
click at [572, 400] on p "Congratulations on landing the best job ever! We are so excited to have you joi…" at bounding box center [679, 396] width 401 height 41
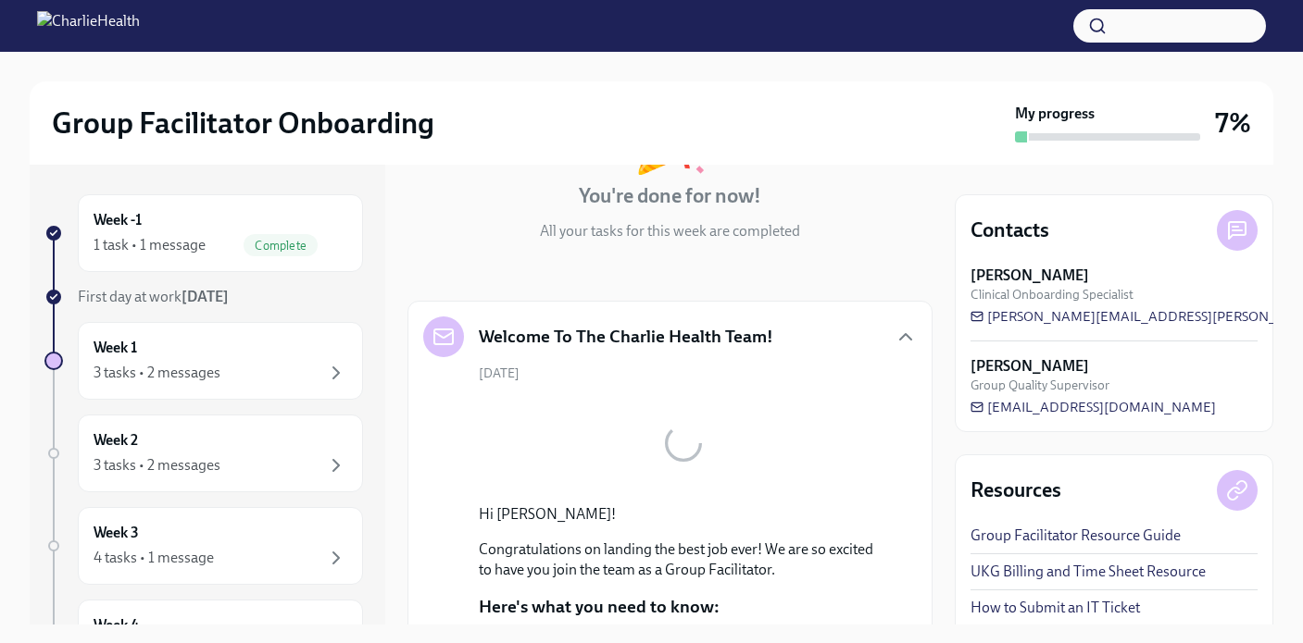
click at [575, 331] on h5 "Welcome To The Charlie Health Team!" at bounding box center [626, 337] width 294 height 24
click at [329, 375] on icon "button" at bounding box center [336, 373] width 22 height 22
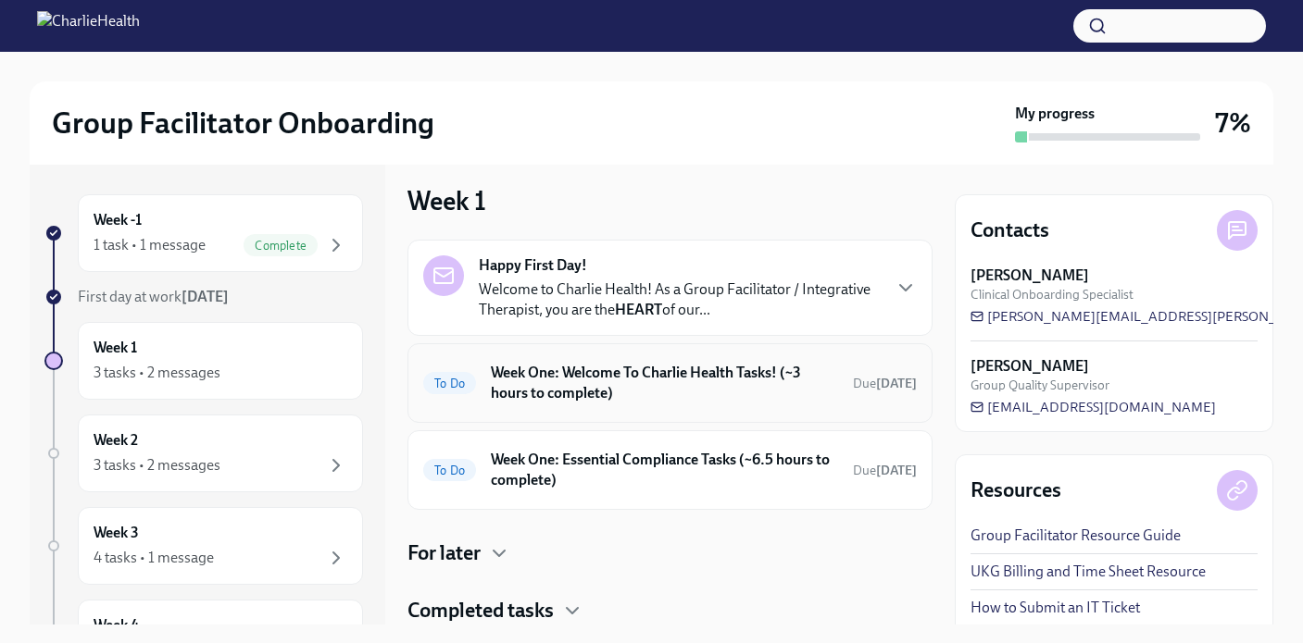
scroll to position [69, 0]
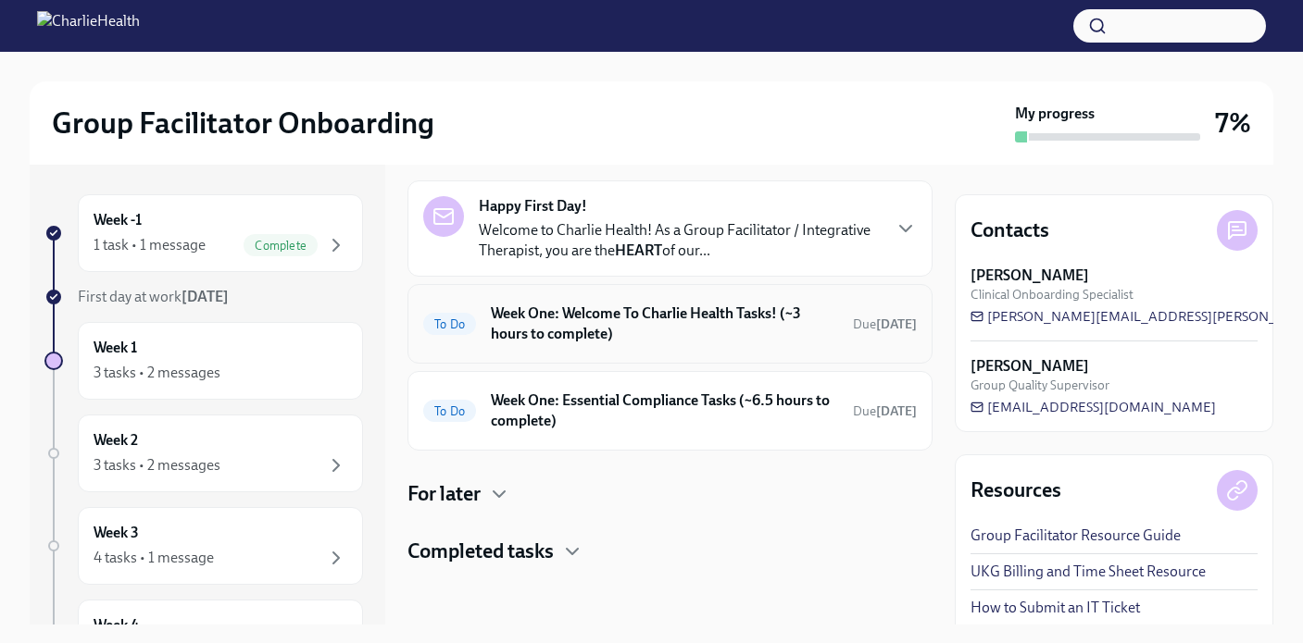
click at [580, 323] on h6 "Week One: Welcome To Charlie Health Tasks! (~3 hours to complete)" at bounding box center [664, 324] width 347 height 41
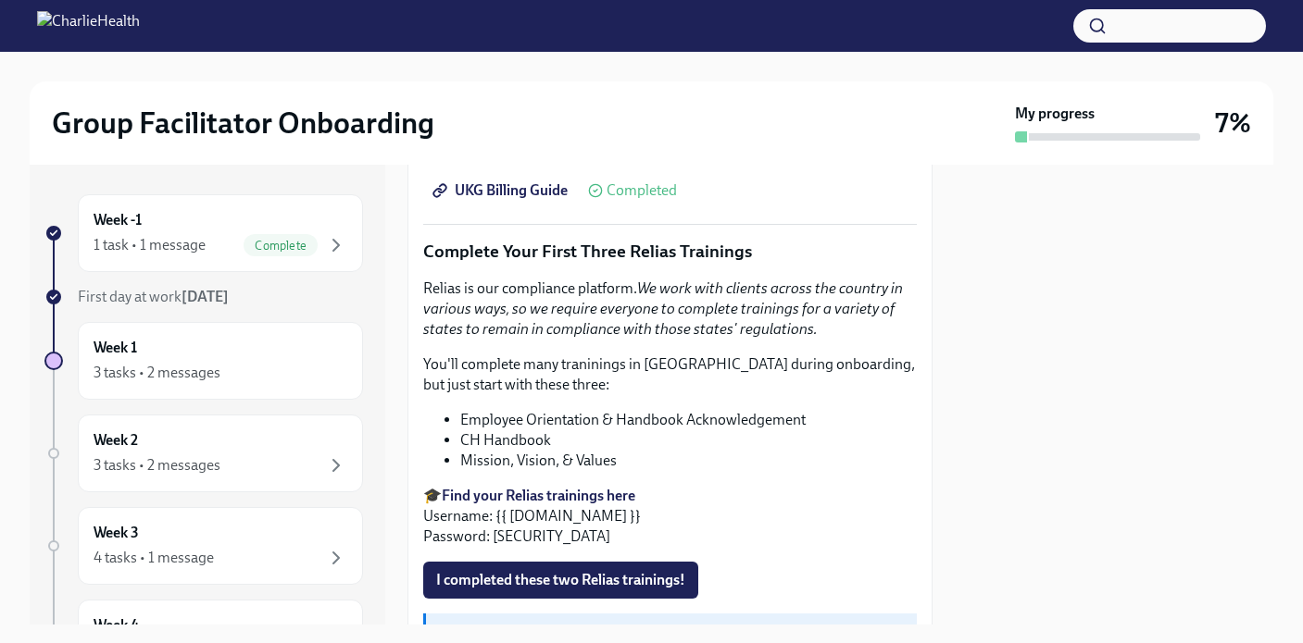
scroll to position [1915, 0]
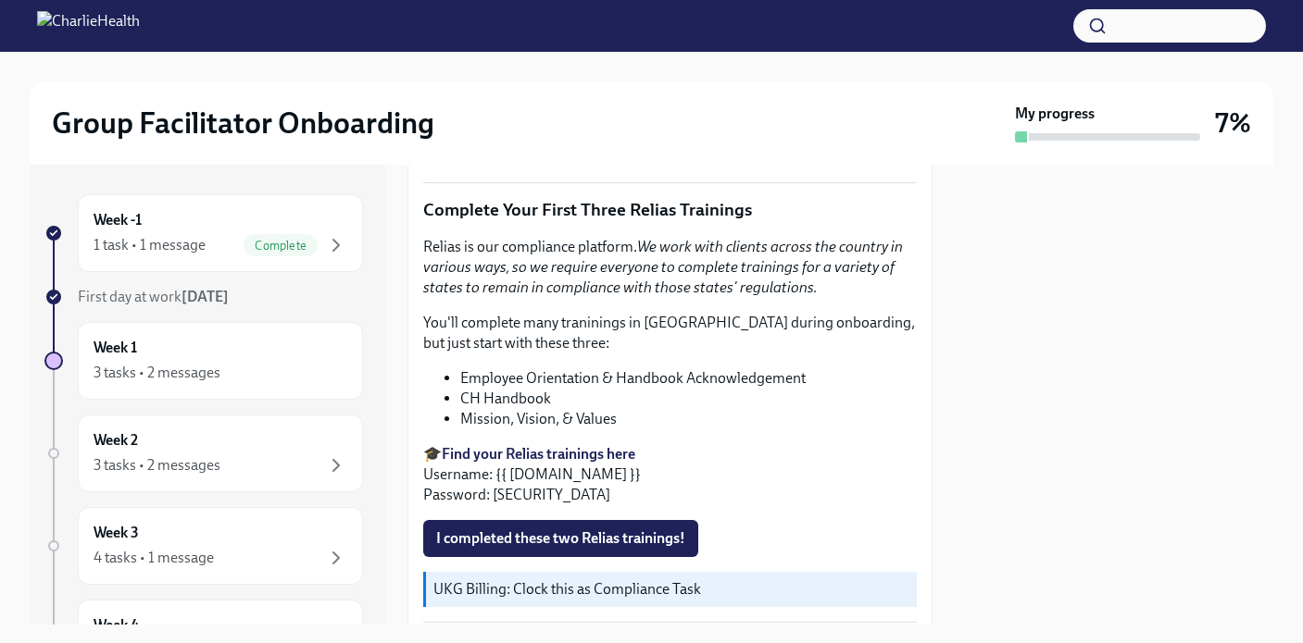
click at [493, 455] on strong "Find your Relias trainings here" at bounding box center [538, 454] width 193 height 18
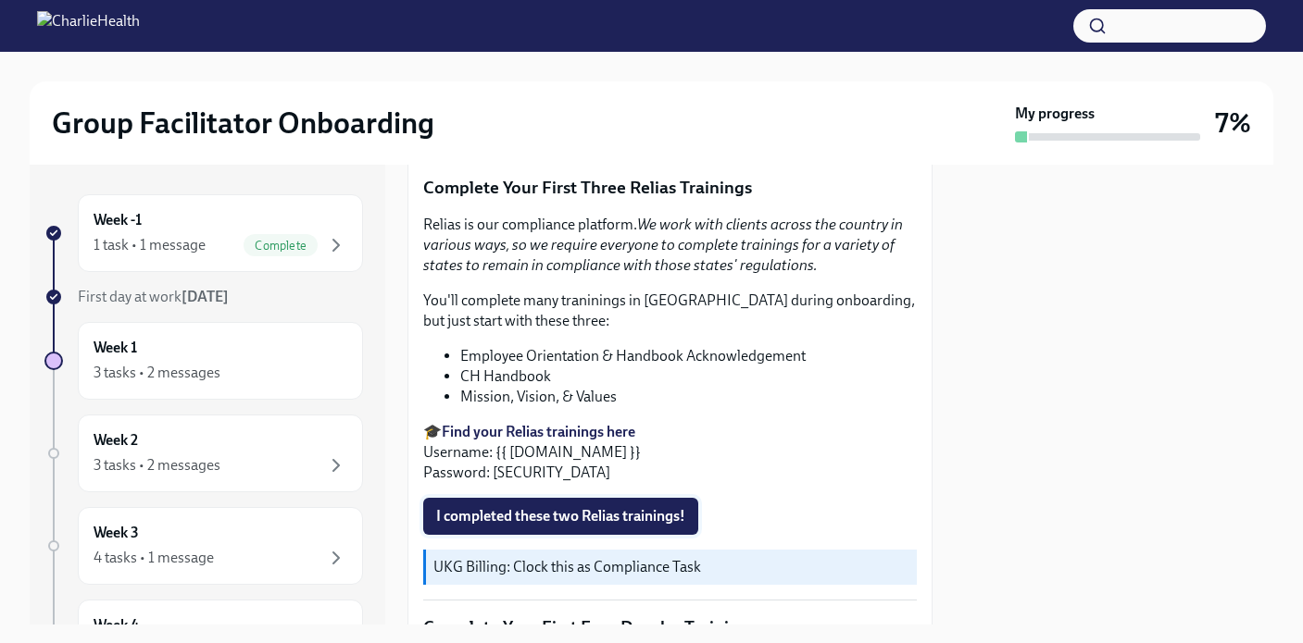
click at [606, 517] on span "I completed these two Relias trainings!" at bounding box center [560, 516] width 249 height 19
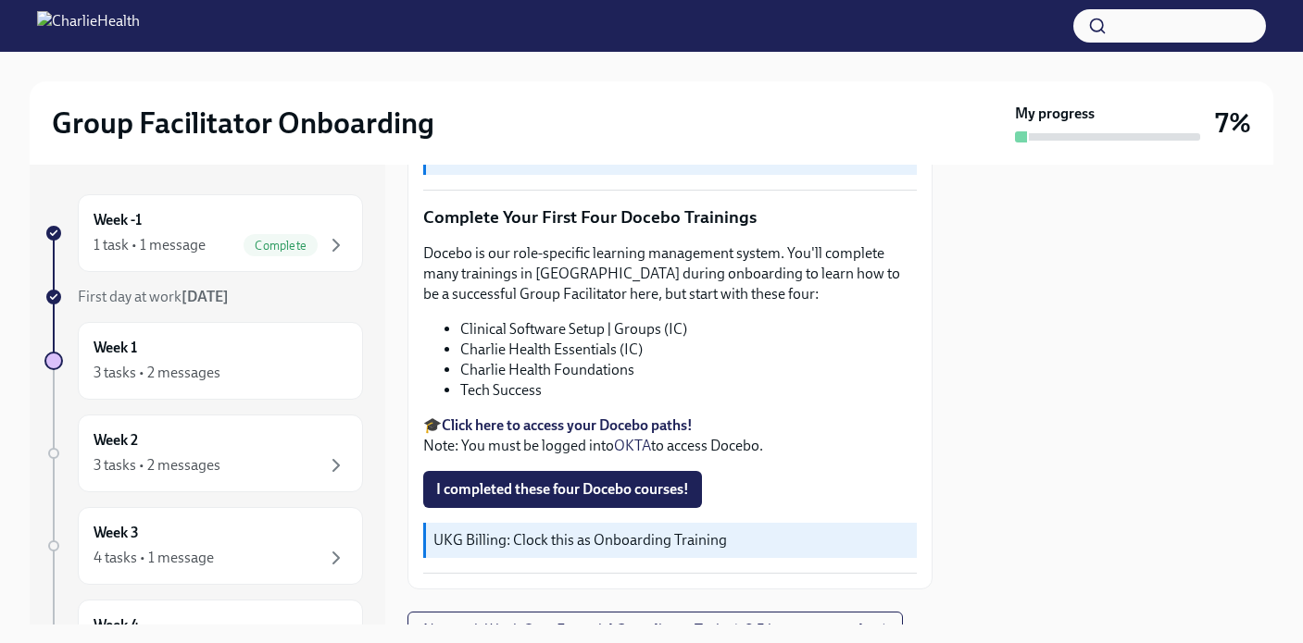
scroll to position [2351, 0]
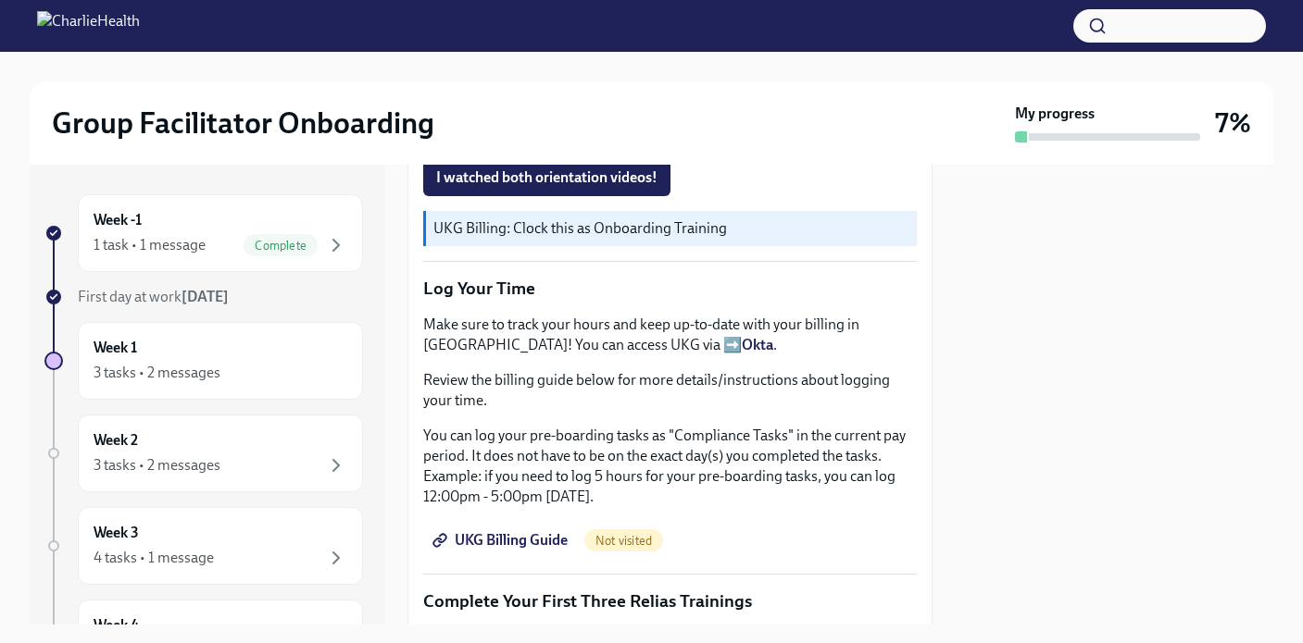
scroll to position [1541, 0]
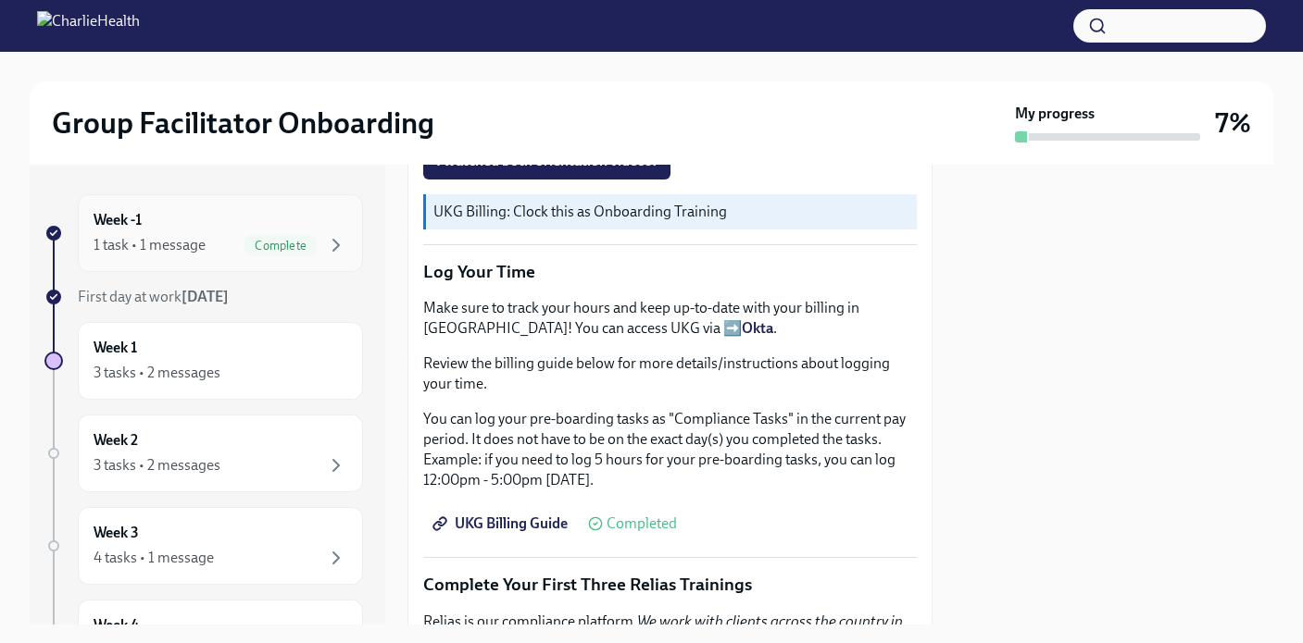
click at [228, 240] on div "1 task • 1 message Complete" at bounding box center [221, 245] width 254 height 22
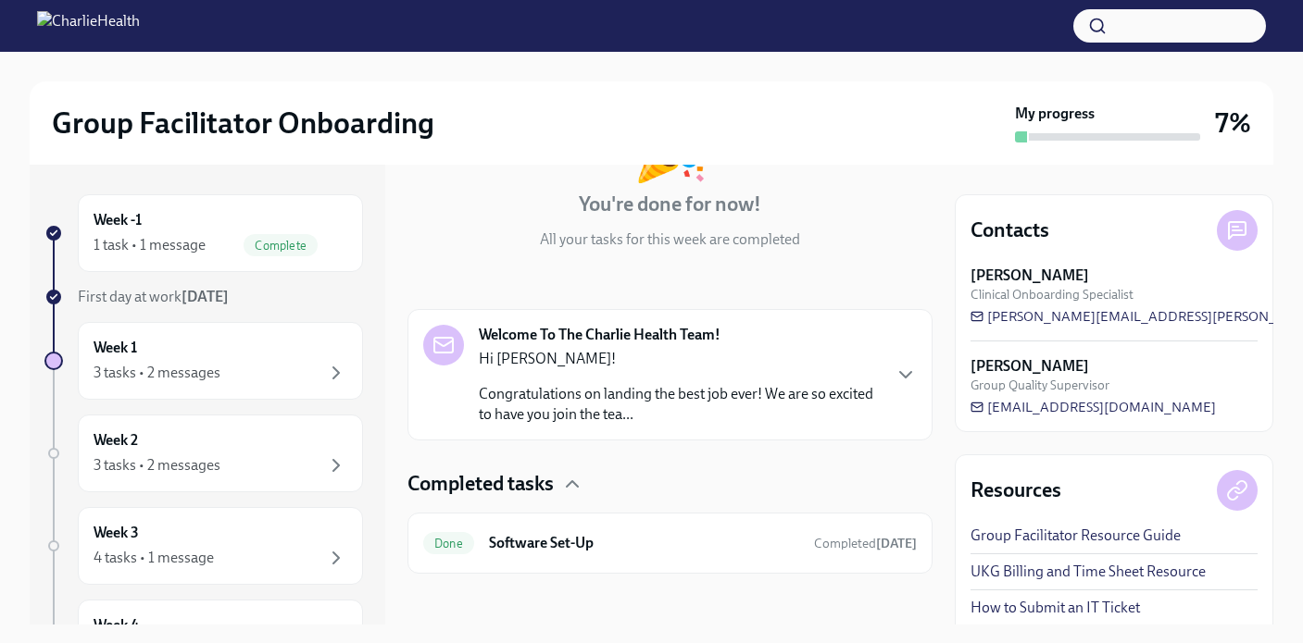
scroll to position [169, 0]
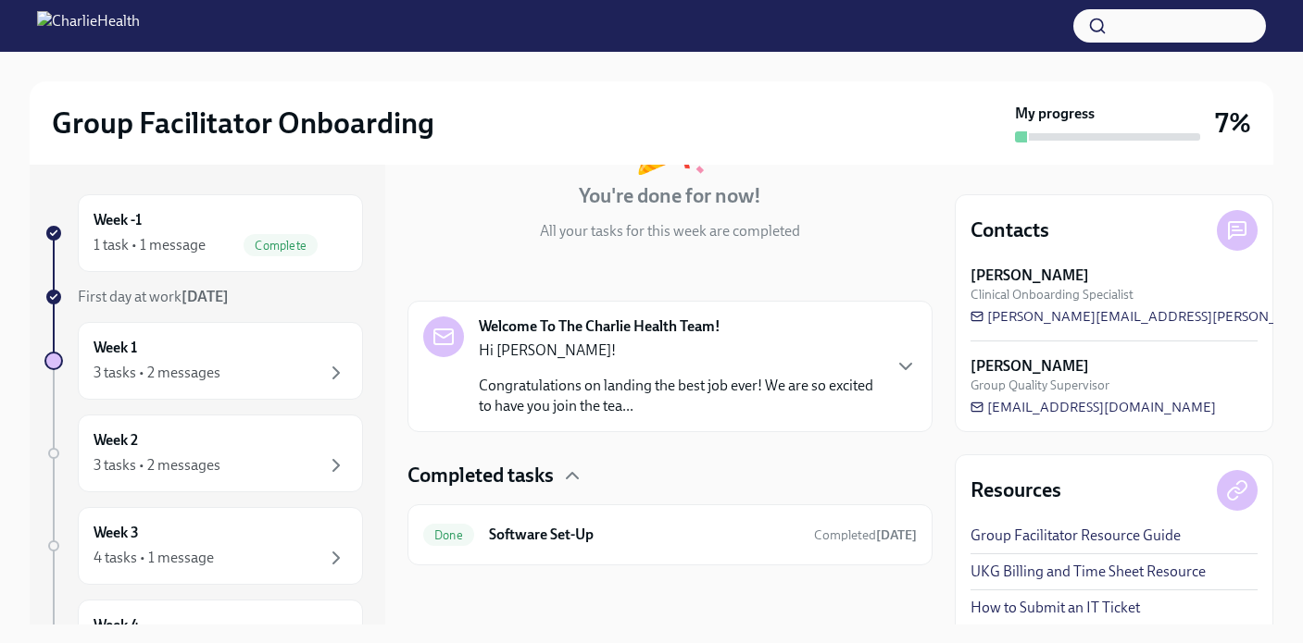
click at [665, 389] on p "Congratulations on landing the best job ever! We are so excited to have you joi…" at bounding box center [679, 396] width 401 height 41
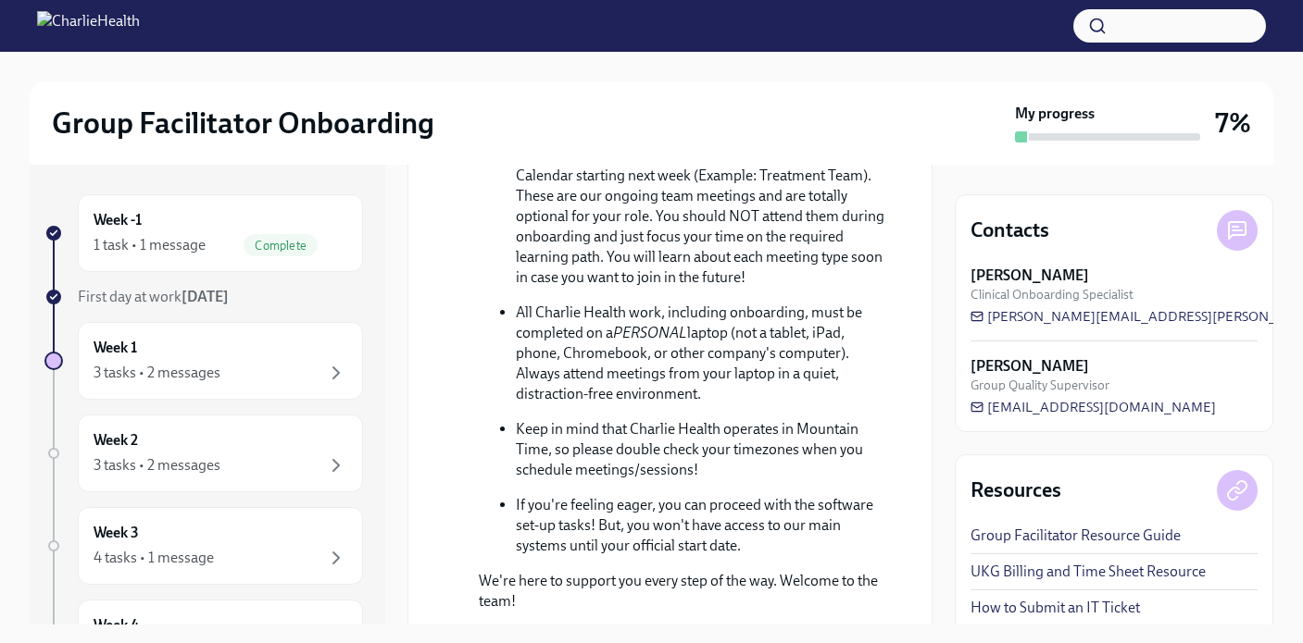
scroll to position [1232, 0]
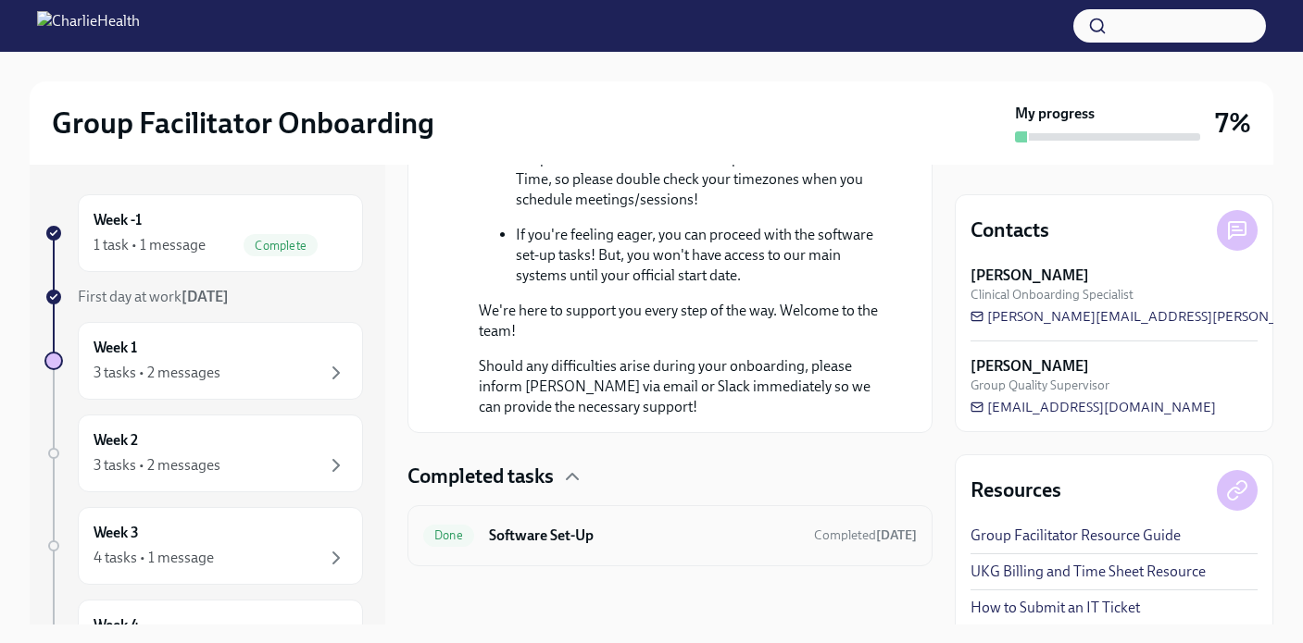
click at [584, 552] on div "Done Software Set-Up Completed today" at bounding box center [669, 535] width 525 height 61
click at [570, 474] on icon "button" at bounding box center [572, 477] width 22 height 22
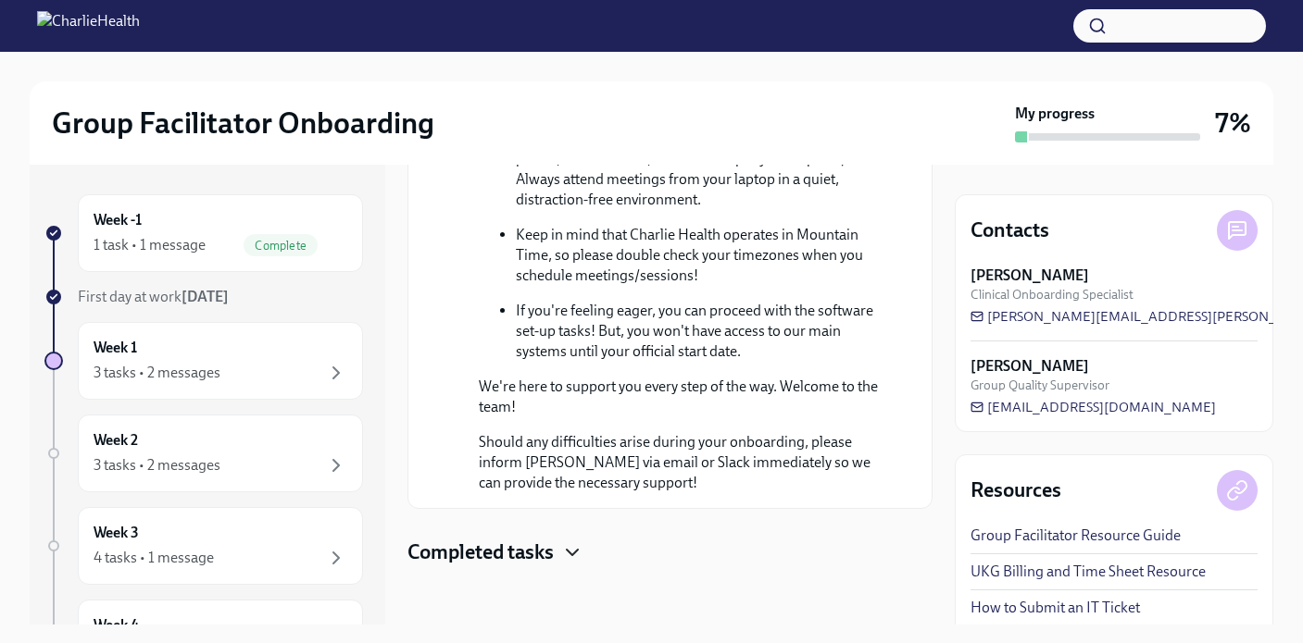
click at [578, 549] on icon "button" at bounding box center [572, 553] width 22 height 22
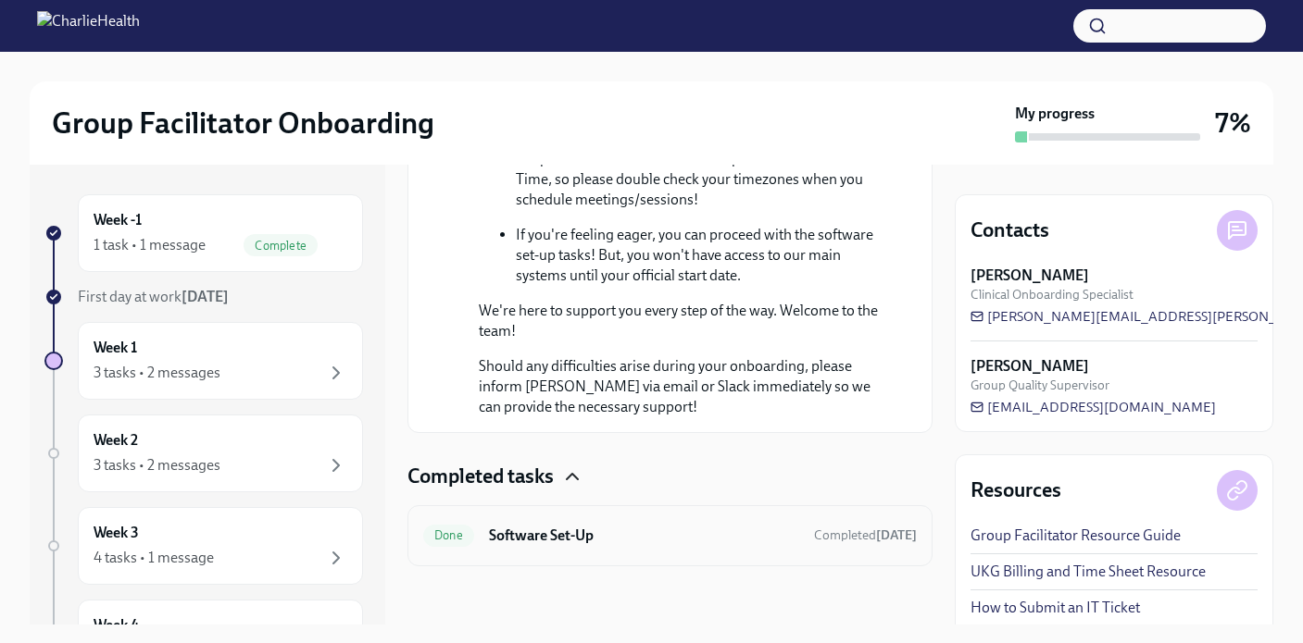
click at [567, 536] on h6 "Software Set-Up" at bounding box center [644, 536] width 310 height 20
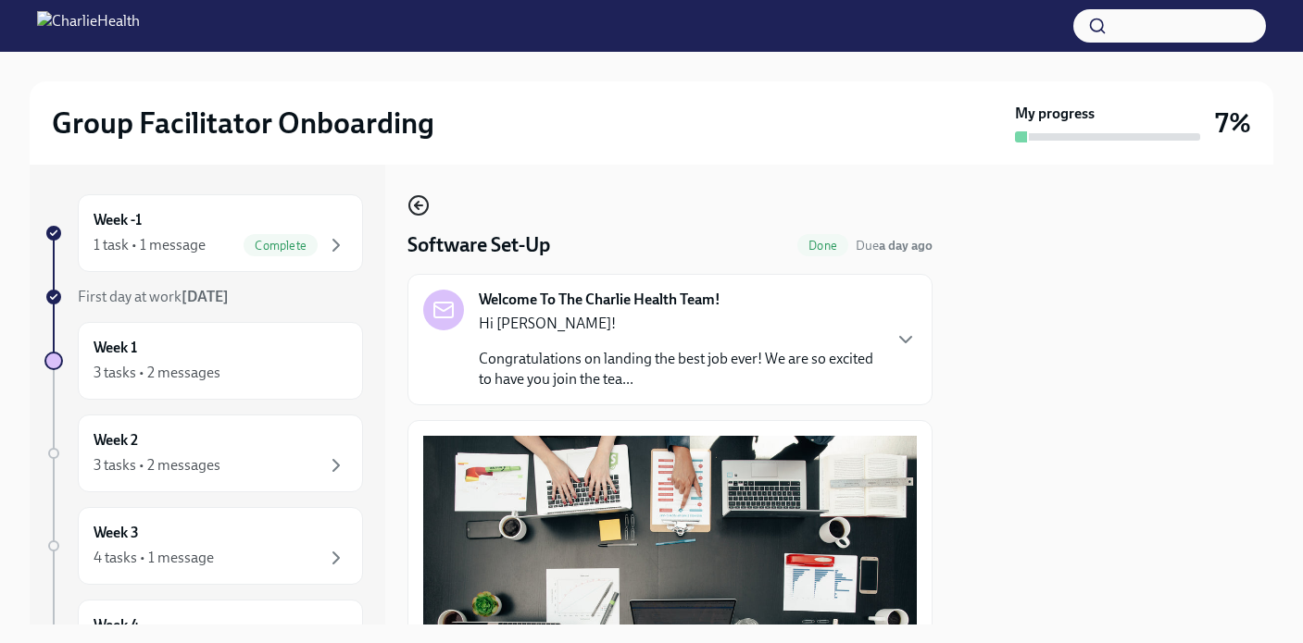
click at [418, 196] on circle "button" at bounding box center [418, 205] width 19 height 19
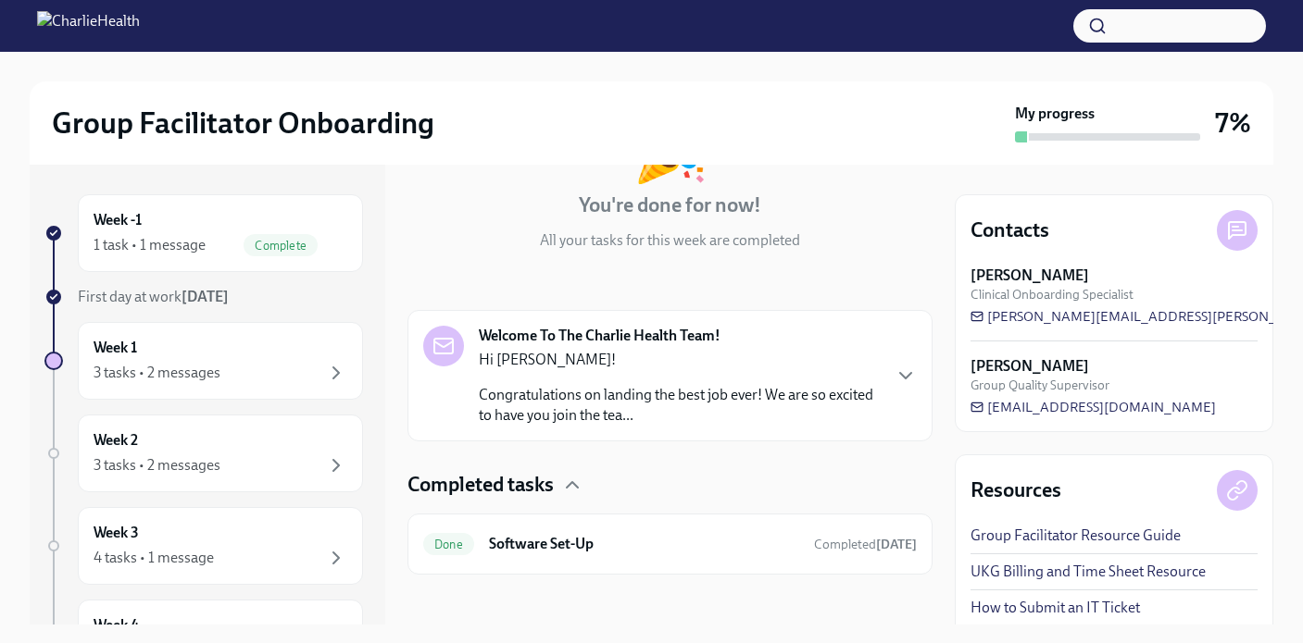
scroll to position [169, 0]
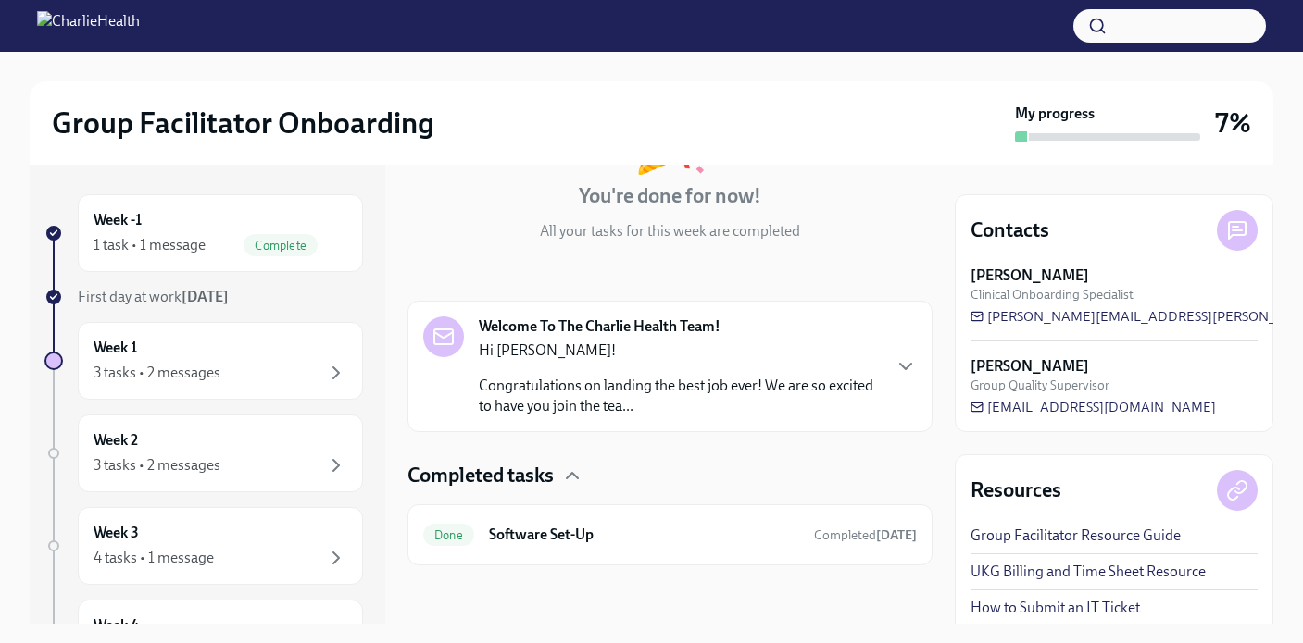
click at [1095, 577] on link "UKG Billing and Time Sheet Resource" at bounding box center [1087, 572] width 235 height 20
